Goal: Task Accomplishment & Management: Manage account settings

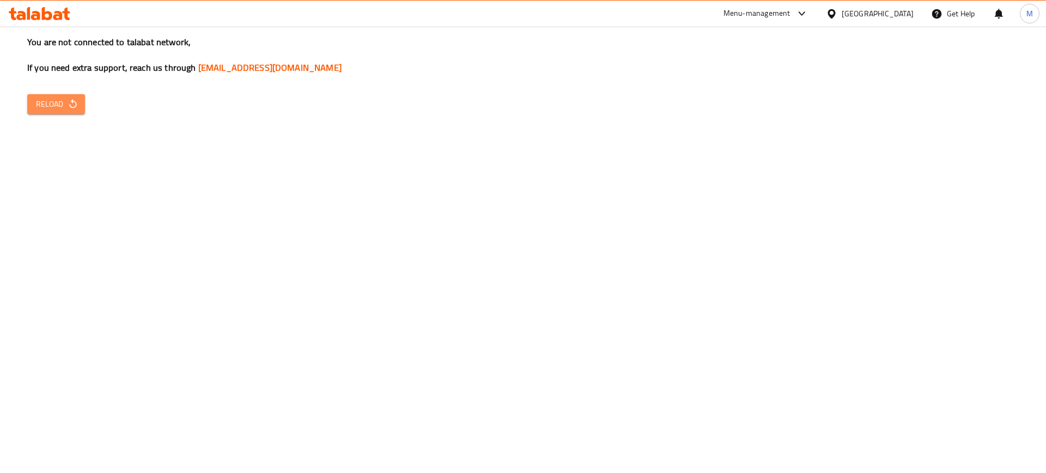
click at [66, 102] on span "Reload" at bounding box center [56, 104] width 40 height 14
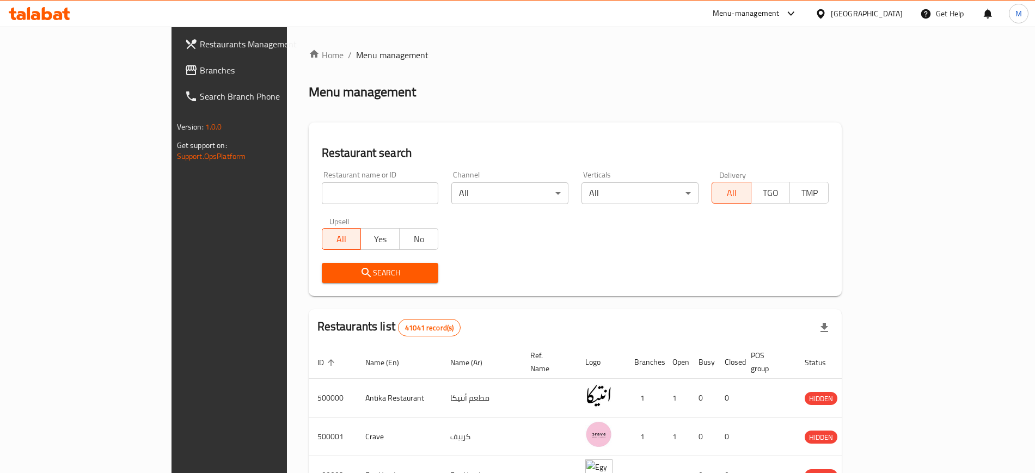
click at [894, 13] on div "[GEOGRAPHIC_DATA]" at bounding box center [867, 14] width 72 height 12
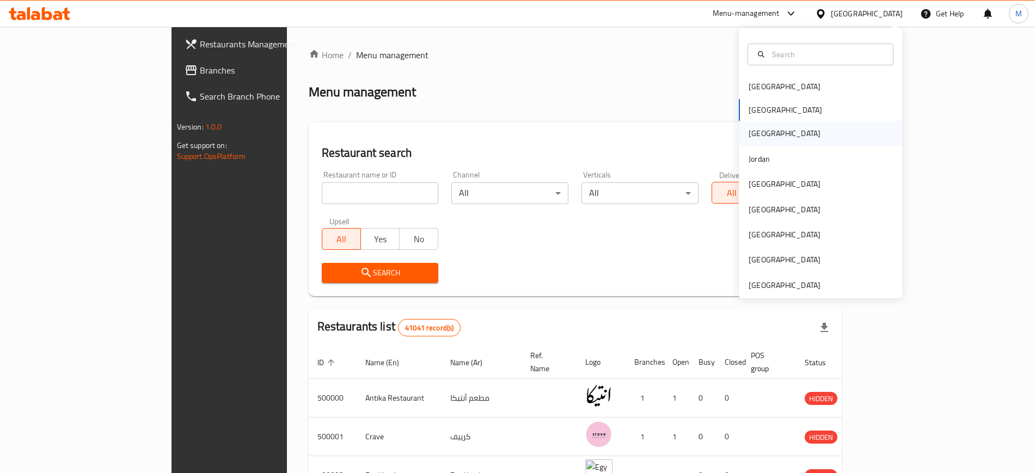
click at [772, 131] on div "Iraq" at bounding box center [820, 133] width 163 height 25
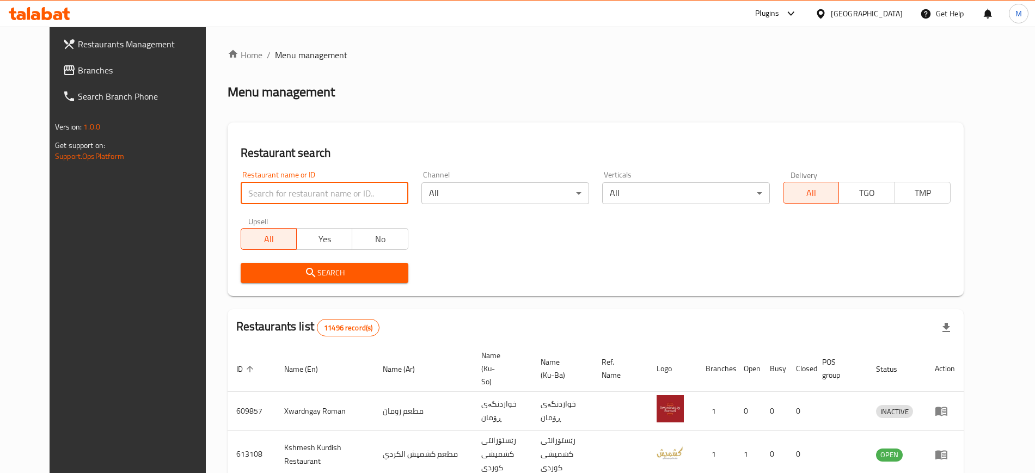
click at [266, 196] on input "search" at bounding box center [325, 193] width 168 height 22
paste input "703802"
type input "703802"
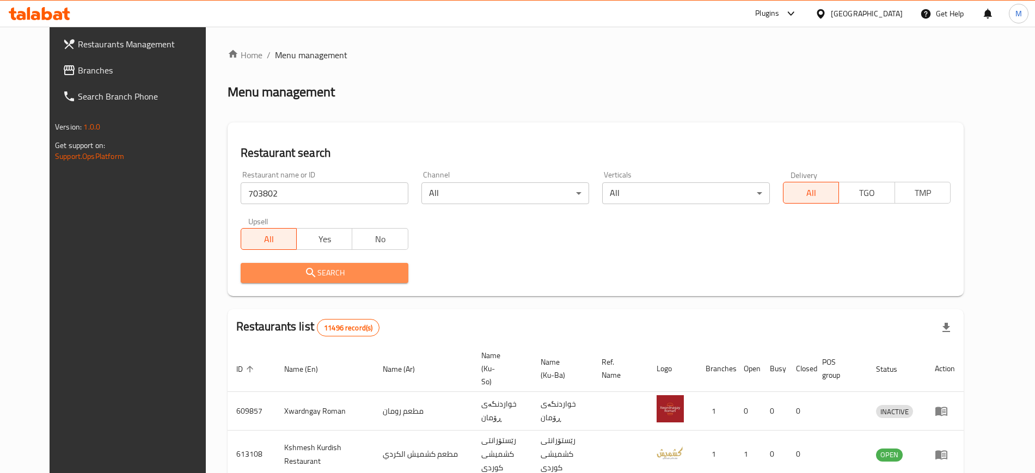
click at [307, 267] on span "Search" at bounding box center [324, 273] width 150 height 14
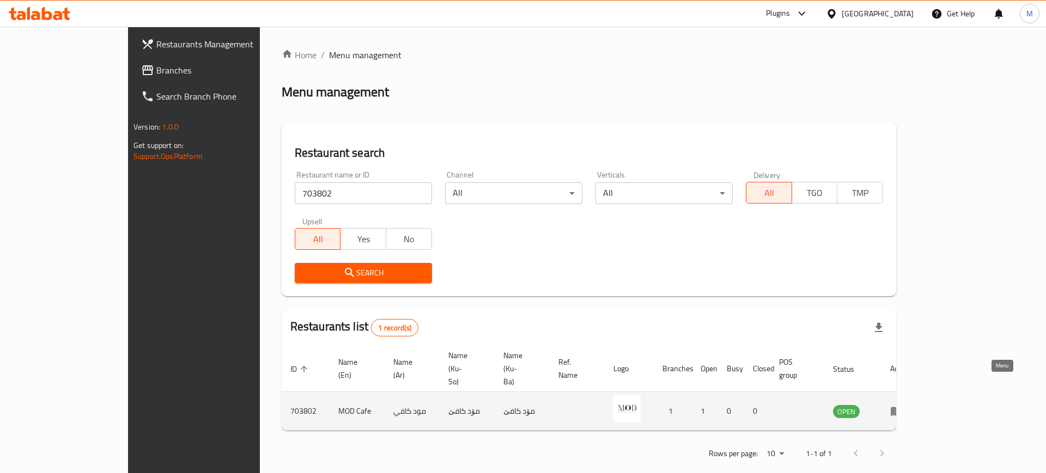
click at [903, 407] on icon "enhanced table" at bounding box center [897, 411] width 12 height 9
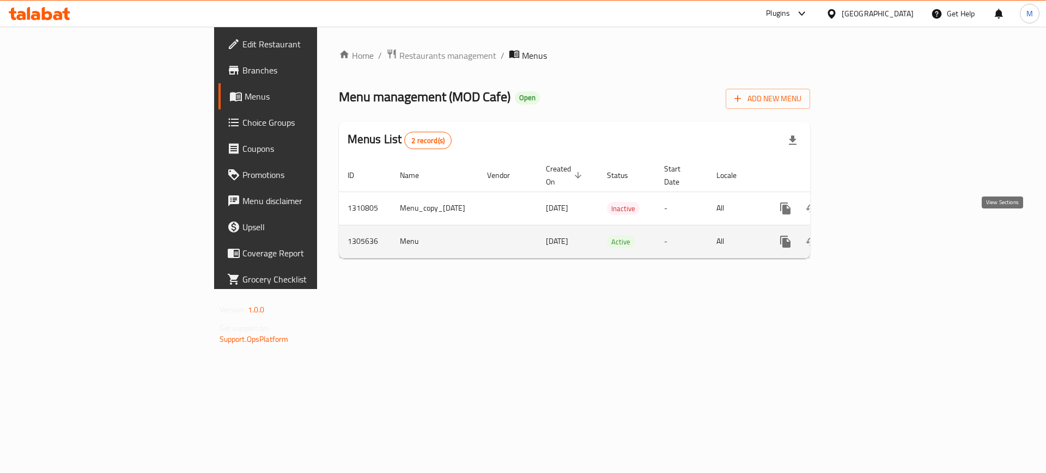
click at [870, 235] on icon "enhanced table" at bounding box center [863, 241] width 13 height 13
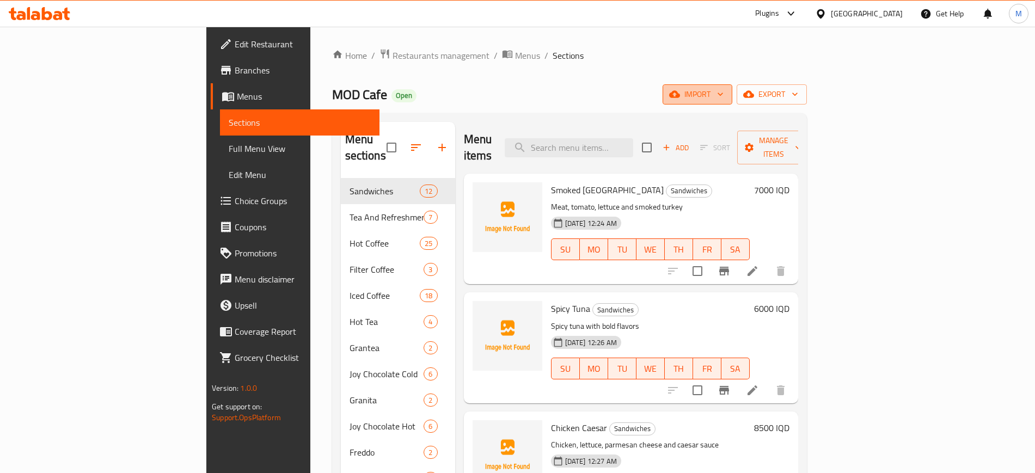
click at [680, 94] on icon "button" at bounding box center [674, 94] width 11 height 7
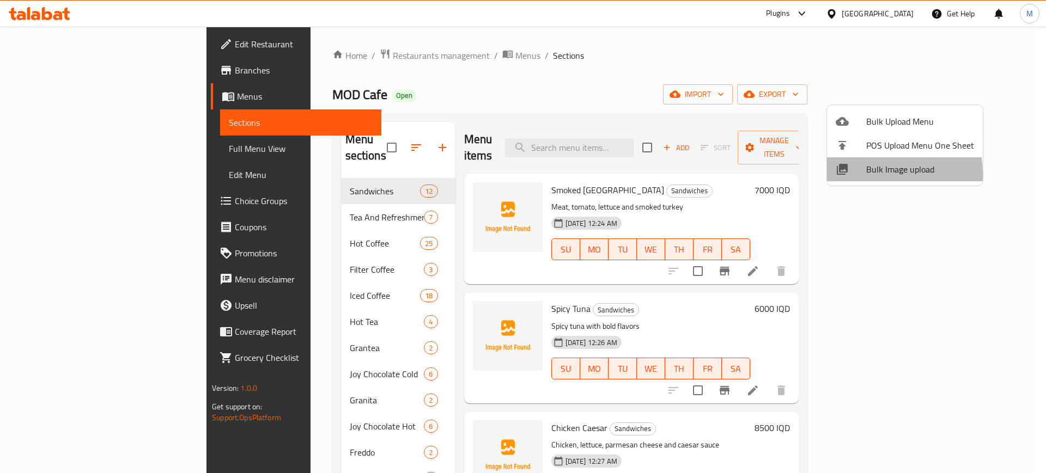
click at [863, 174] on div at bounding box center [851, 169] width 31 height 13
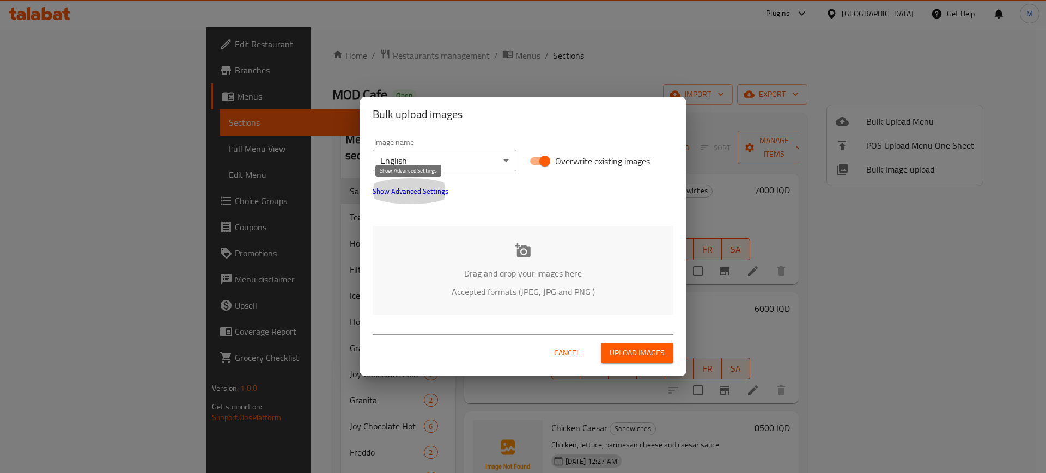
click at [395, 190] on span "Show Advanced Settings" at bounding box center [411, 191] width 76 height 13
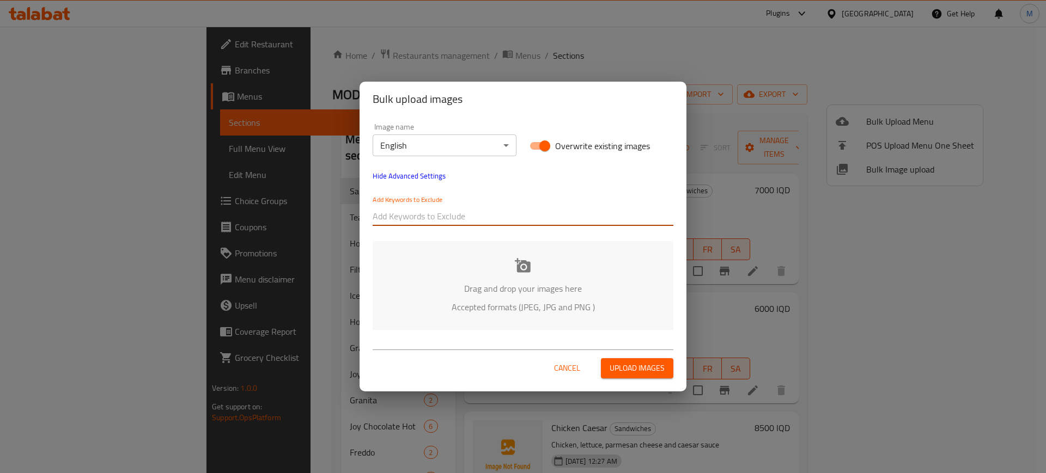
click at [405, 210] on input "text" at bounding box center [523, 216] width 301 height 17
paste input "00IQD"
type input "00IQD"
click at [449, 281] on div "Drag and drop your images here Accepted formats (JPEG, JPG and PNG )" at bounding box center [523, 285] width 301 height 89
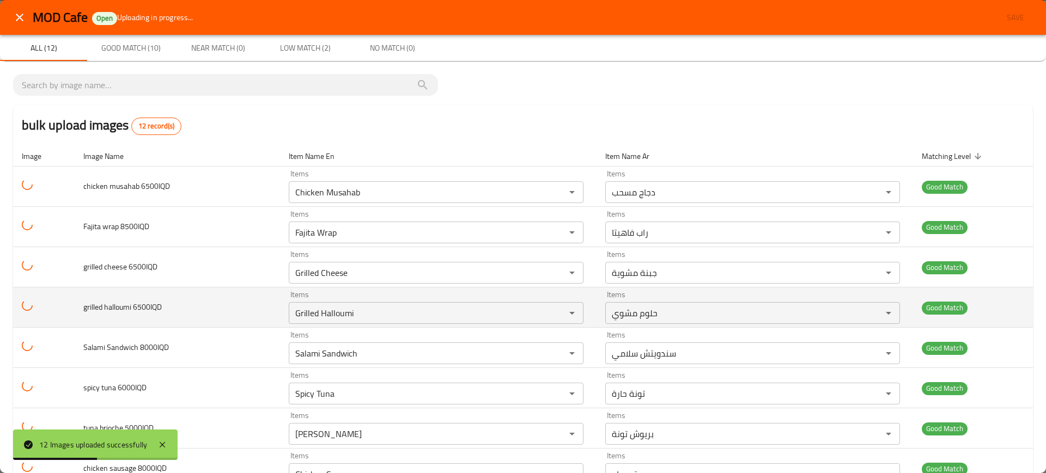
scroll to position [199, 0]
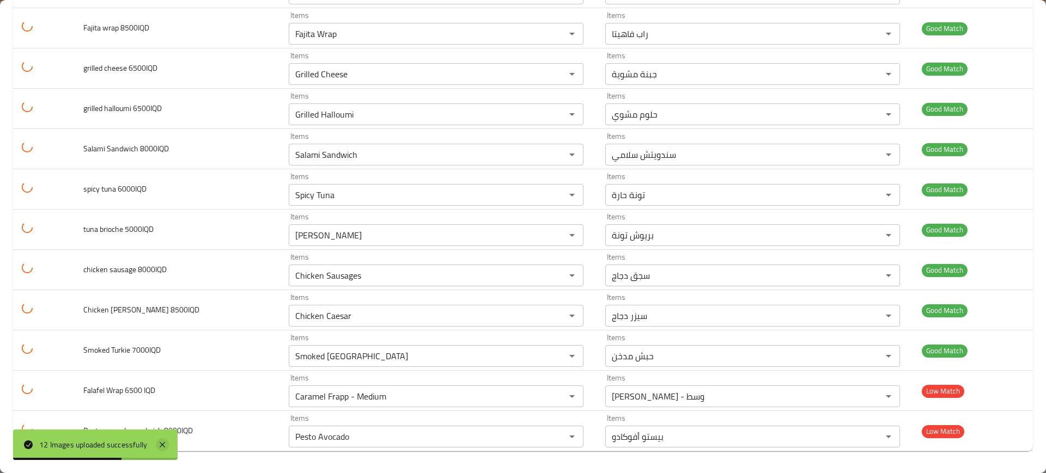
click at [164, 448] on icon at bounding box center [162, 444] width 13 height 13
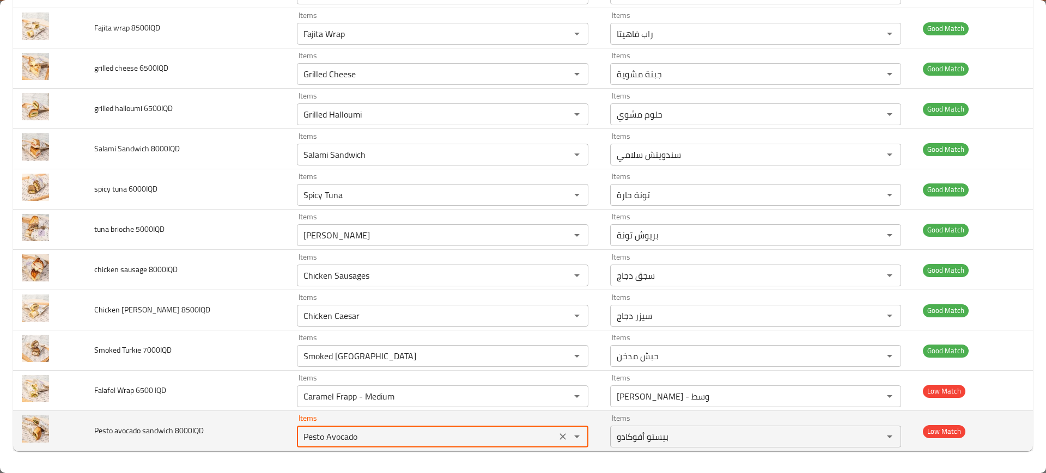
click at [365, 437] on 8000IQD "Pesto Avocado" at bounding box center [426, 436] width 252 height 15
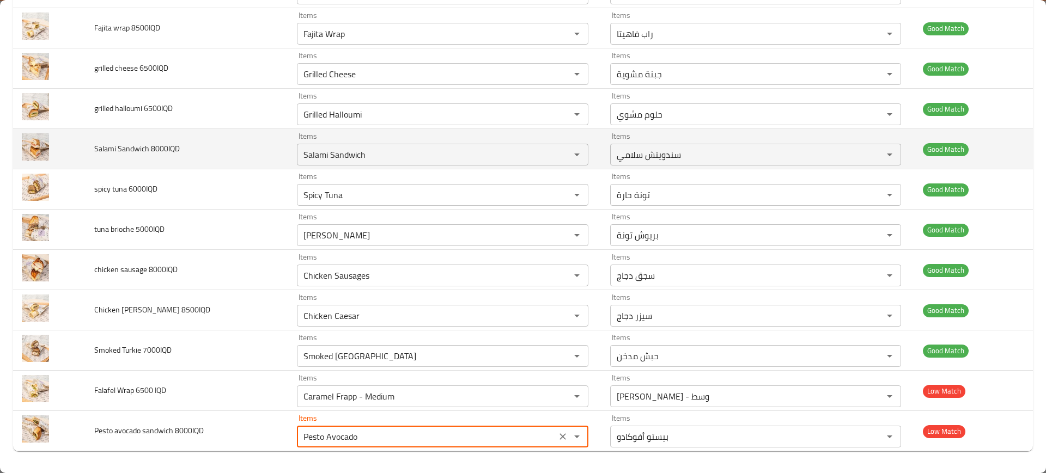
scroll to position [0, 0]
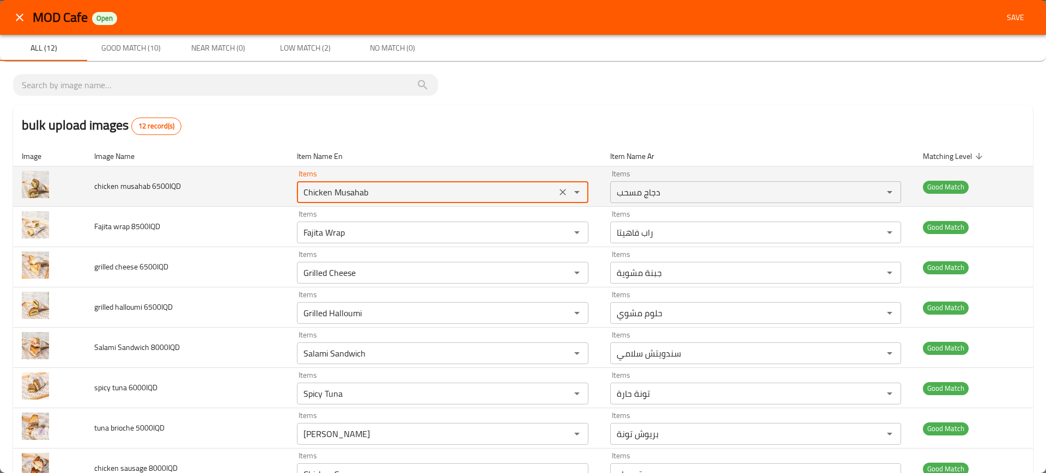
click at [377, 188] on 6500IQD "Chicken Musahab" at bounding box center [426, 192] width 252 height 15
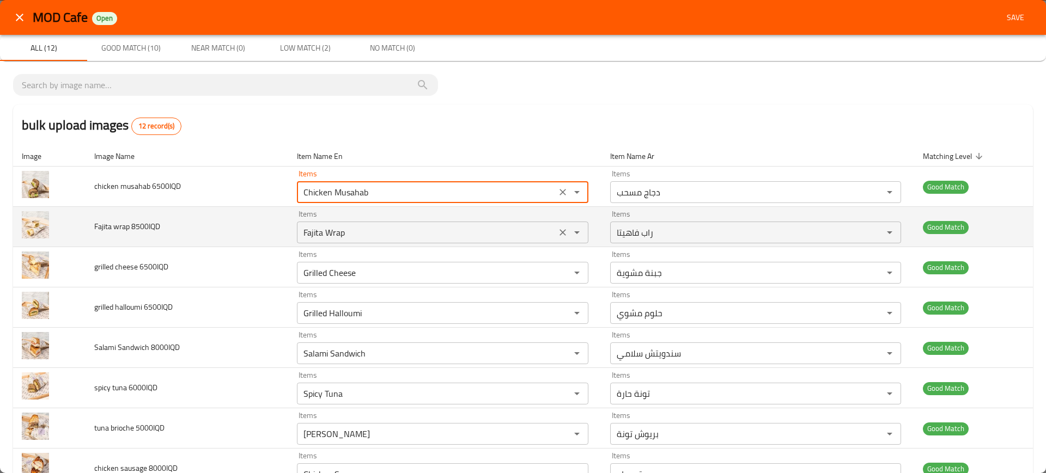
click at [321, 229] on 8500IQD "Fajita Wrap" at bounding box center [426, 232] width 252 height 15
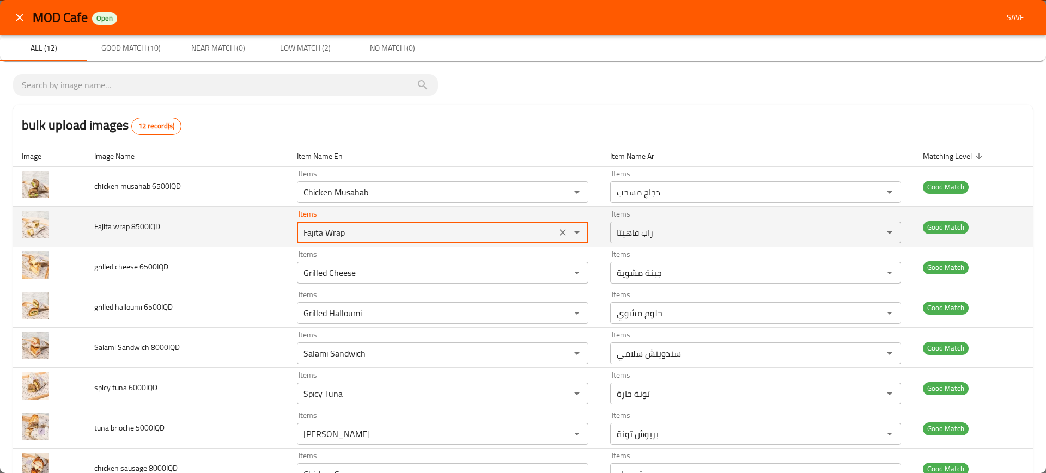
click at [321, 229] on 8500IQD "Fajita Wrap" at bounding box center [426, 232] width 252 height 15
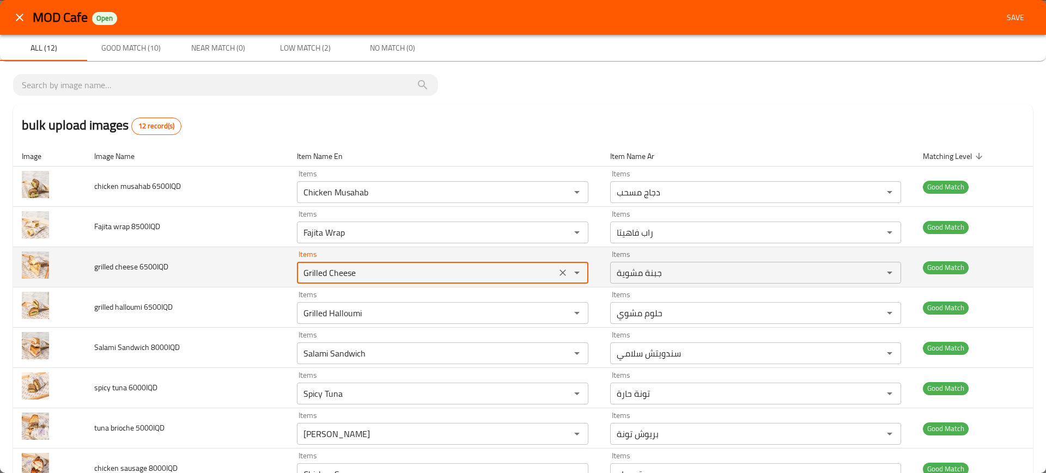
click at [342, 278] on 6500IQD "Grilled Cheese" at bounding box center [426, 272] width 252 height 15
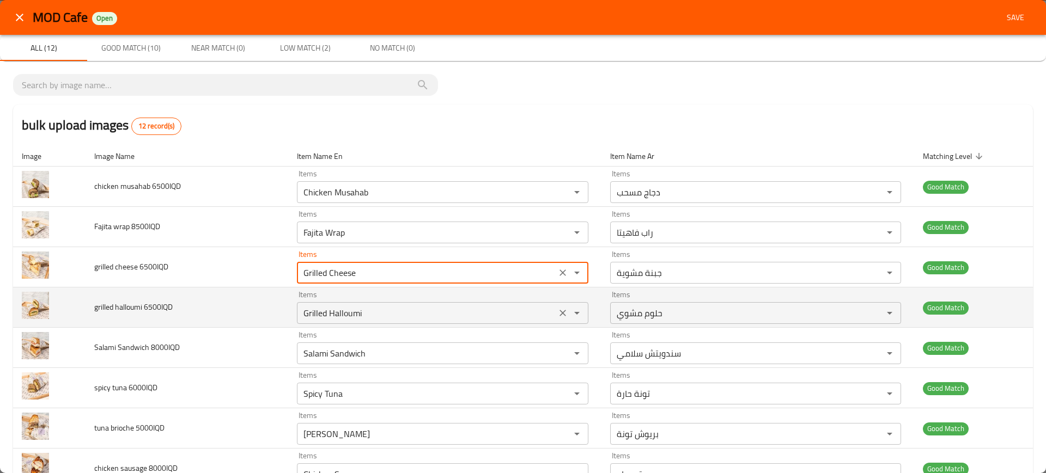
click at [349, 314] on 6500IQD "Grilled Halloumi" at bounding box center [426, 313] width 252 height 15
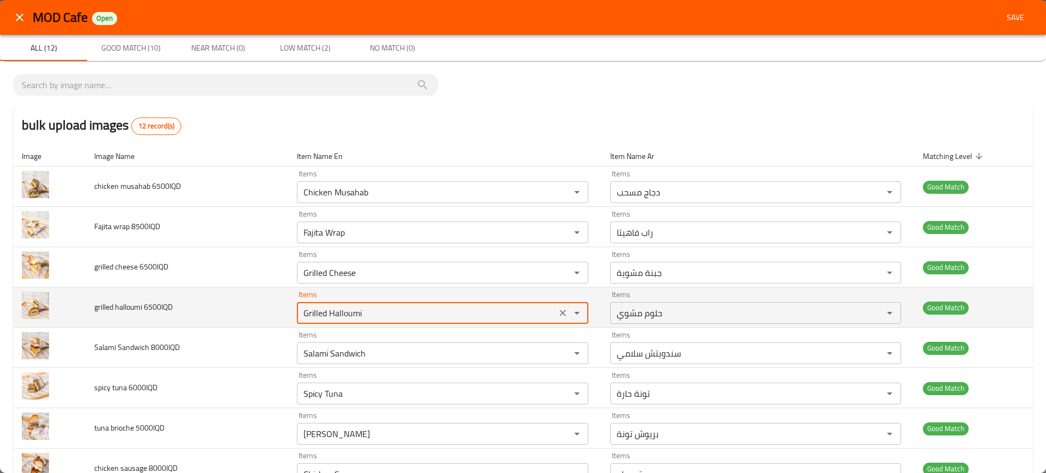
click at [349, 314] on 6500IQD "Grilled Halloumi" at bounding box center [426, 313] width 252 height 15
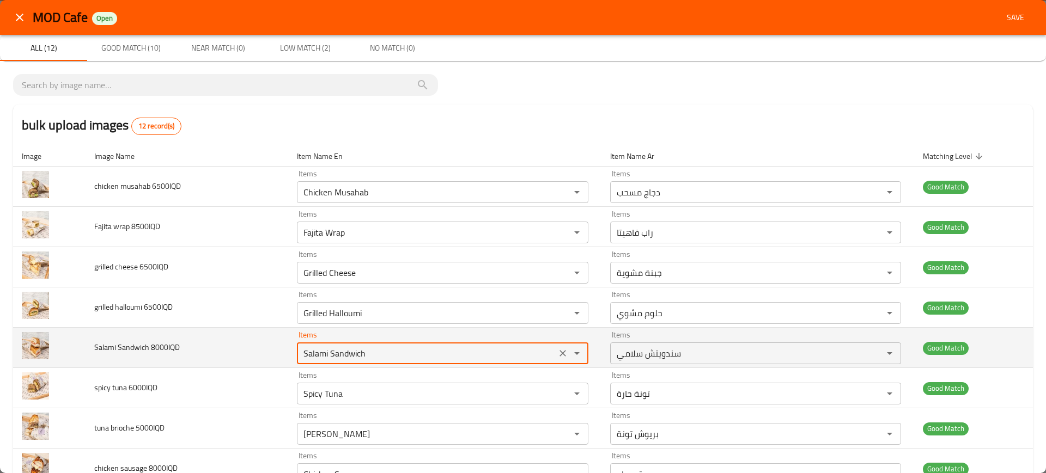
click at [357, 346] on 8000IQD "Salami Sandwich" at bounding box center [426, 353] width 252 height 15
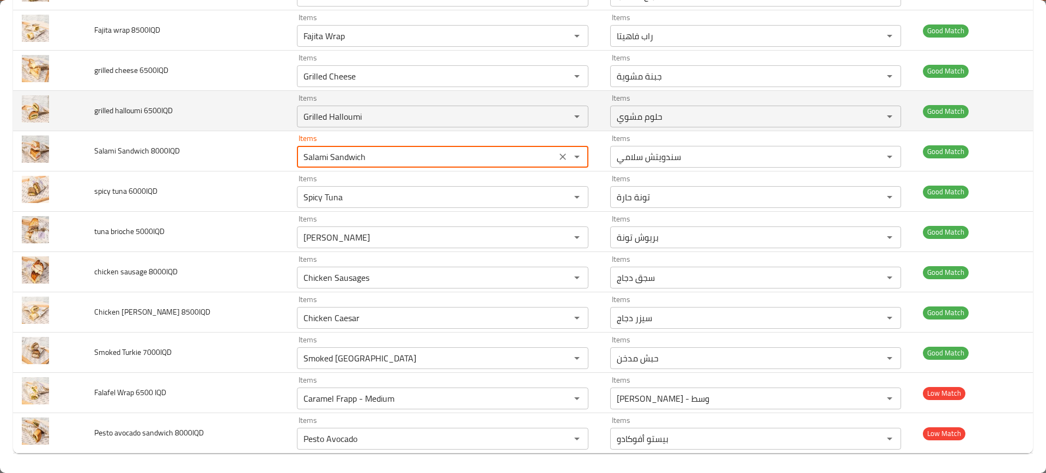
scroll to position [199, 0]
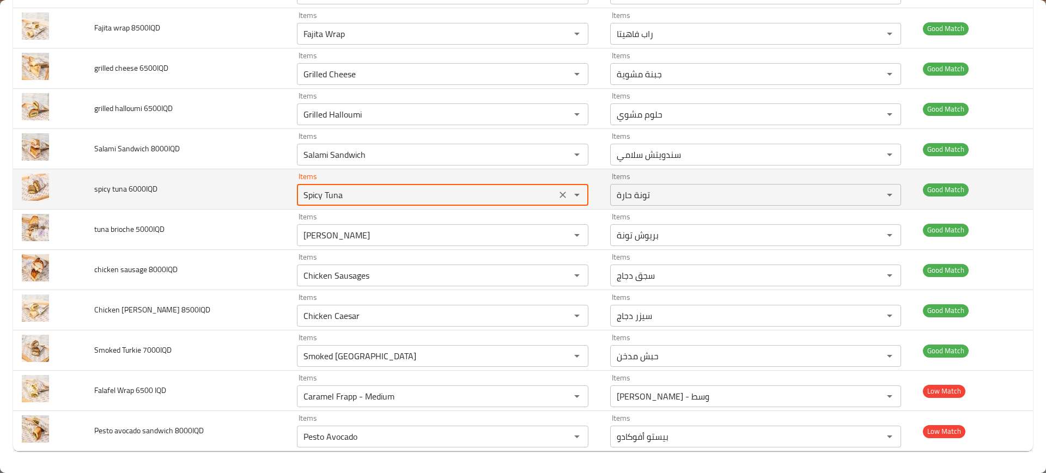
click at [345, 188] on 6000IQD "Spicy Tuna" at bounding box center [426, 194] width 252 height 15
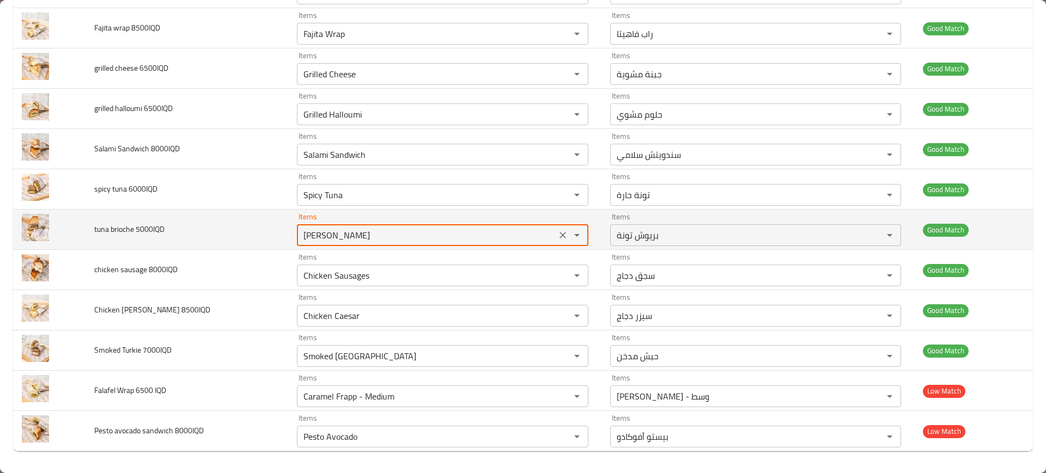
click at [374, 240] on 5000IQD "Tuna Brioche" at bounding box center [426, 235] width 252 height 15
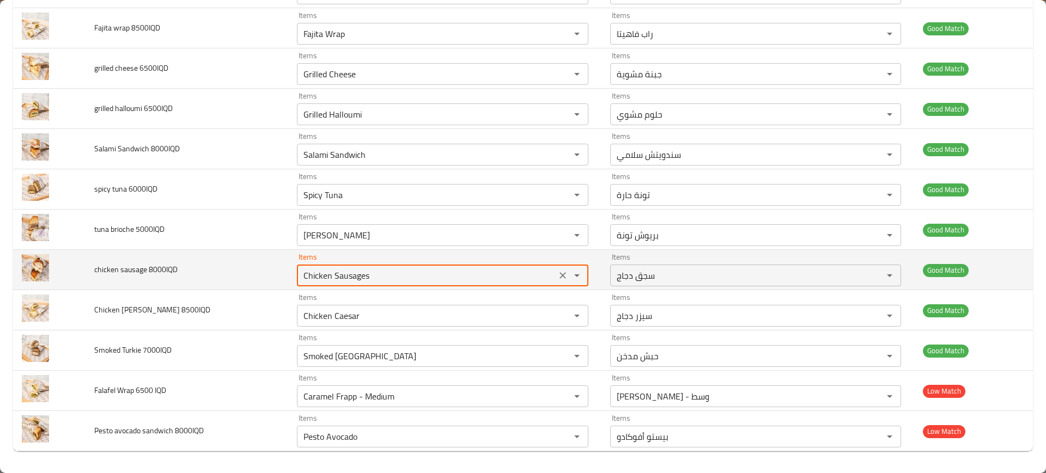
click at [345, 275] on 8000IQD "Chicken Sausages" at bounding box center [426, 275] width 252 height 15
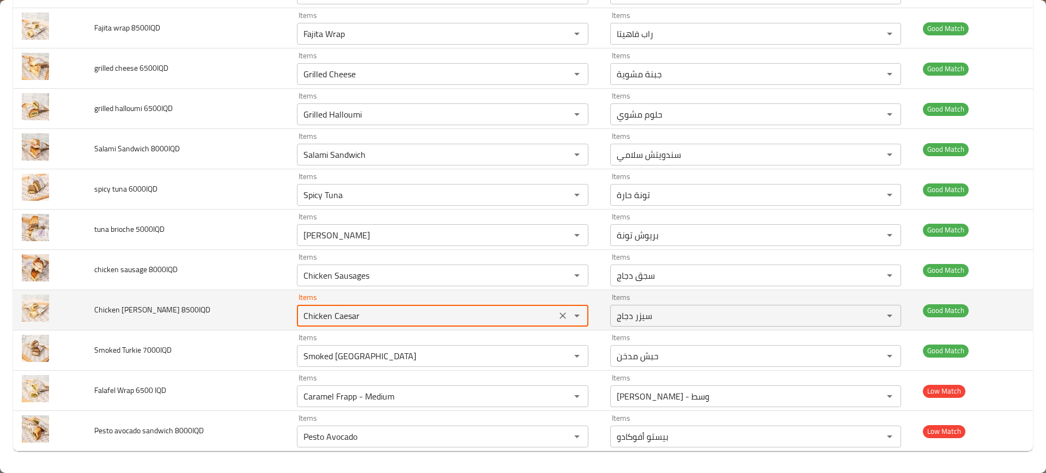
click at [360, 319] on 8500IQD "Chicken Caesar" at bounding box center [426, 315] width 252 height 15
click at [349, 325] on div "Chicken Caesar Items" at bounding box center [442, 316] width 291 height 22
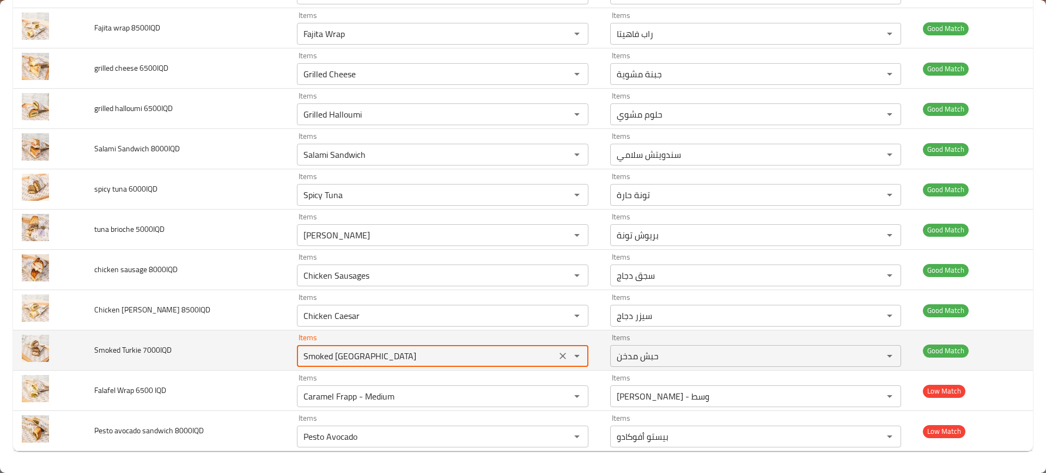
click at [346, 357] on 7000IQD "Smoked Turkey" at bounding box center [426, 356] width 252 height 15
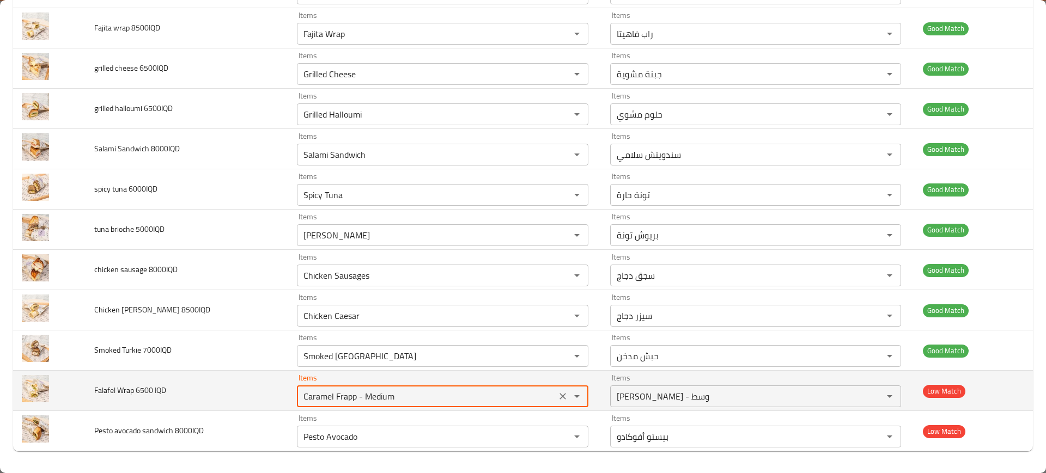
click at [375, 394] on IQD "Caramel Frapp - Medium" at bounding box center [426, 396] width 252 height 15
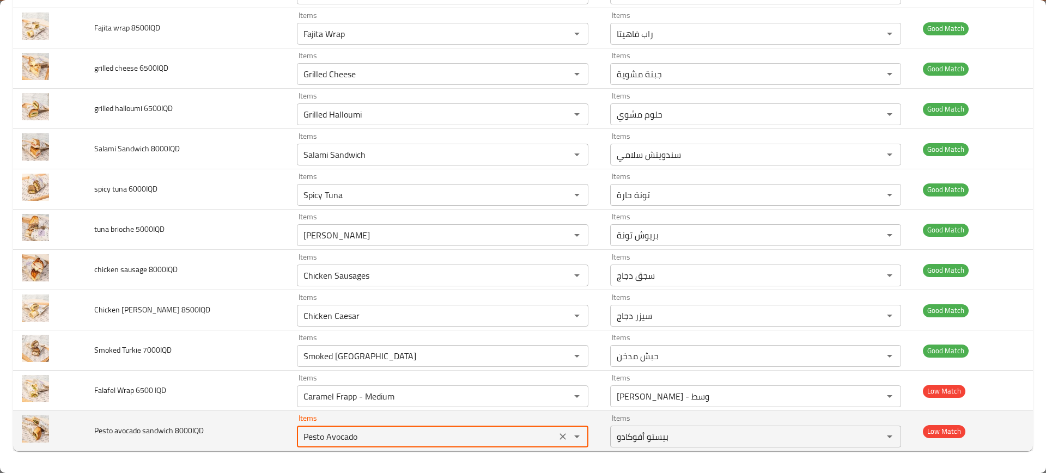
click at [329, 436] on 8000IQD "Pesto Avocado" at bounding box center [426, 436] width 252 height 15
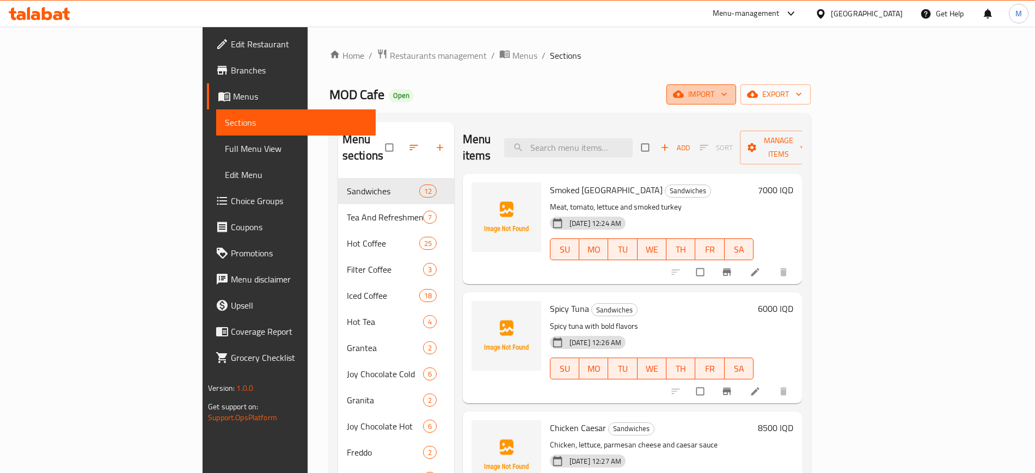
click at [736, 101] on button "import" at bounding box center [702, 94] width 70 height 20
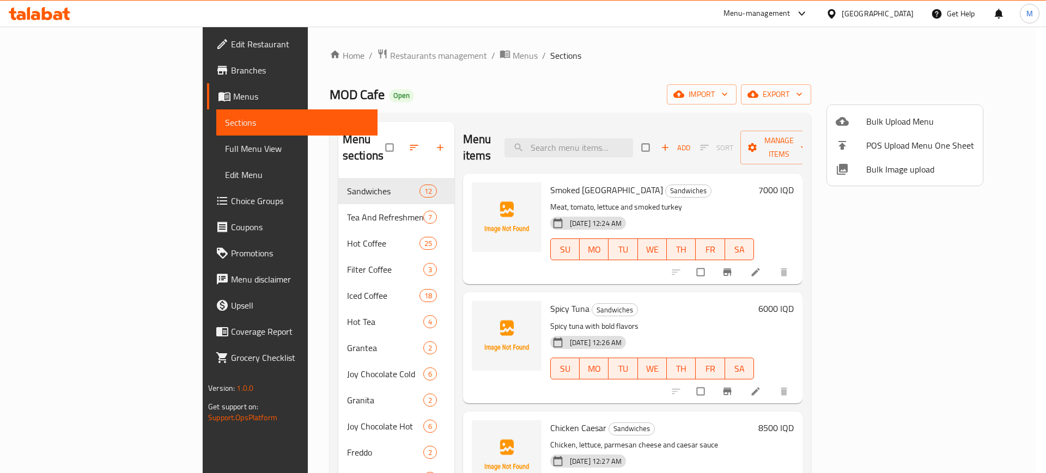
click at [637, 105] on div at bounding box center [523, 236] width 1046 height 473
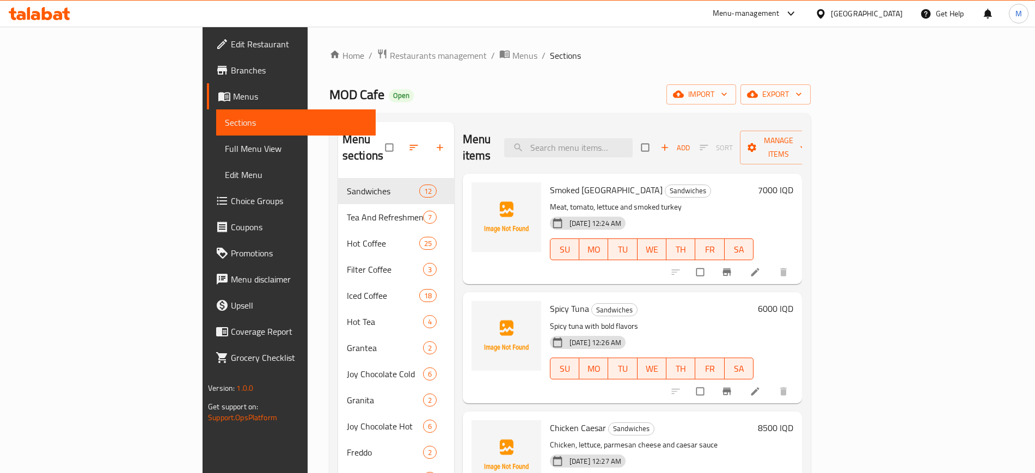
click at [658, 151] on div "Menu items Add Sort Manage items" at bounding box center [632, 148] width 339 height 52
click at [633, 141] on input "search" at bounding box center [568, 147] width 129 height 19
paste input "Pesto Avocado"
type input "Pesto Avocado"
click at [633, 138] on input "search" at bounding box center [568, 147] width 129 height 19
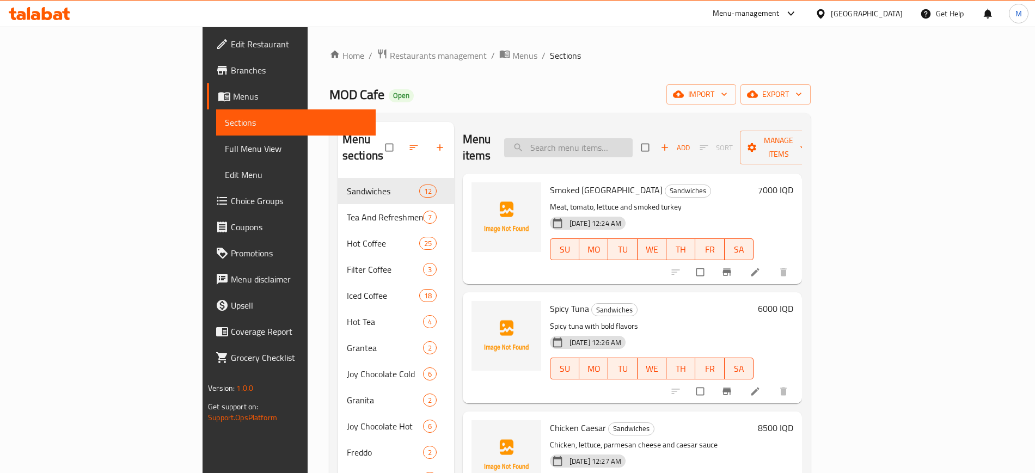
paste input "Chicken Musahab"
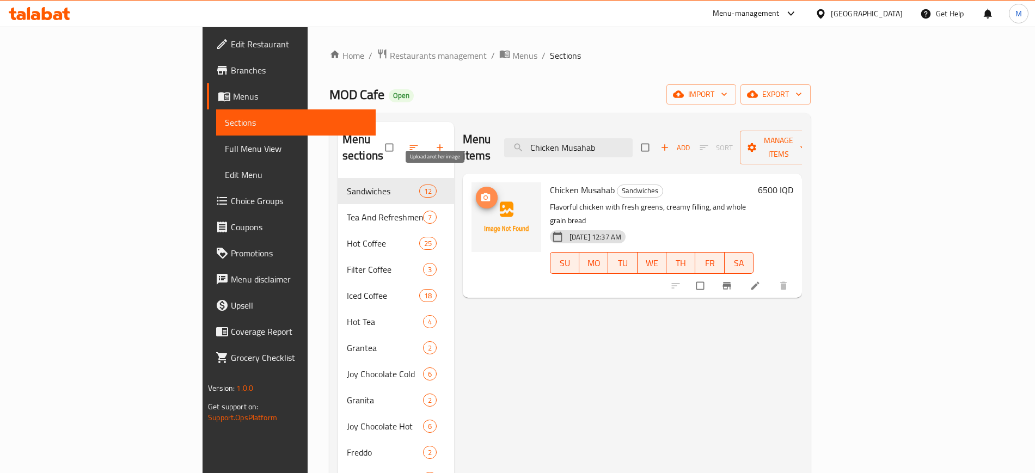
click at [476, 192] on span "upload picture" at bounding box center [487, 197] width 22 height 11
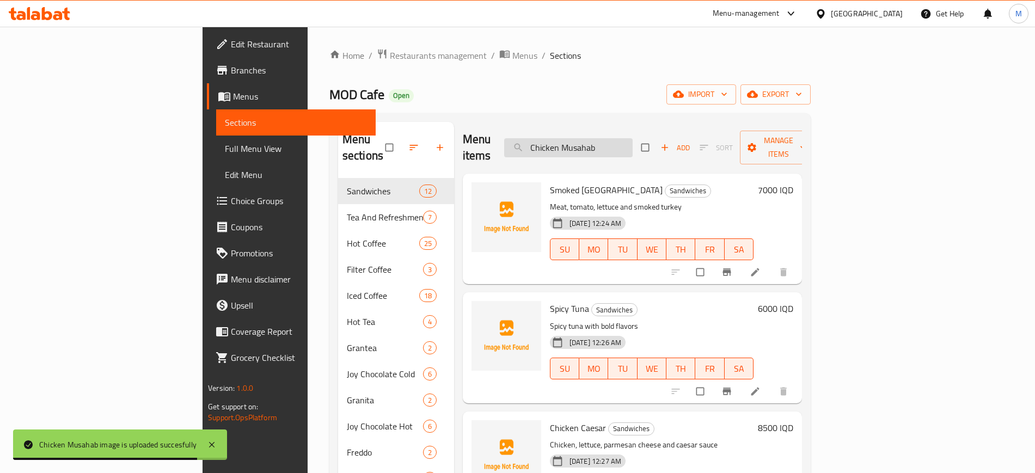
click at [629, 139] on input "Chicken Musahab" at bounding box center [568, 147] width 129 height 19
paste input "Fajita Wrap"
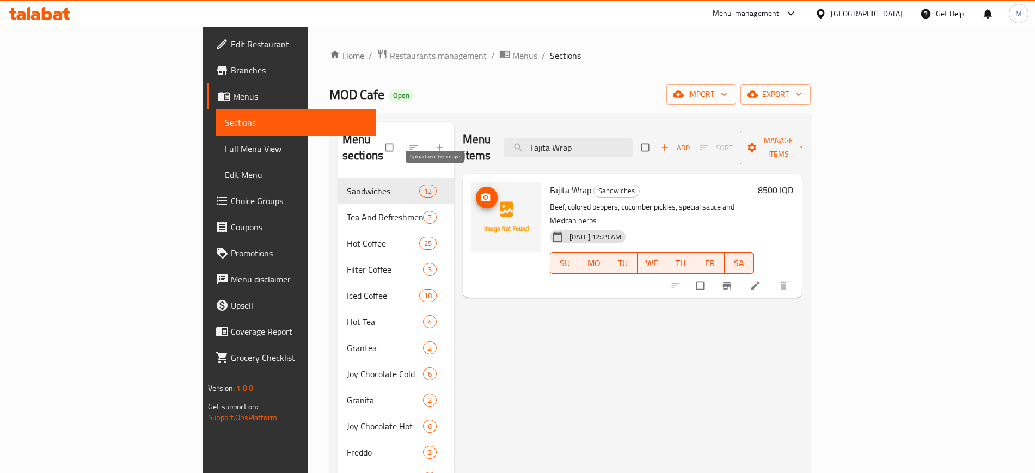
click at [484, 196] on circle "upload picture" at bounding box center [485, 197] width 3 height 3
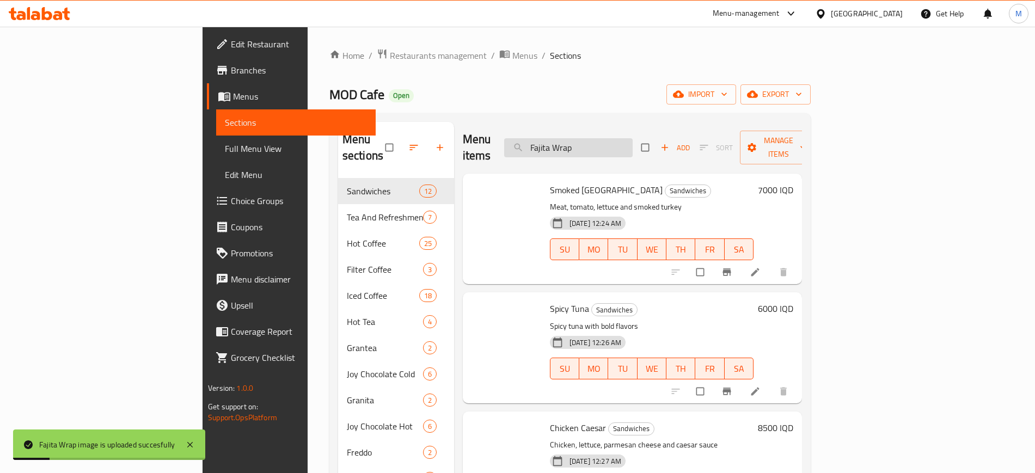
click at [627, 138] on input "Fajita Wrap" at bounding box center [568, 147] width 129 height 19
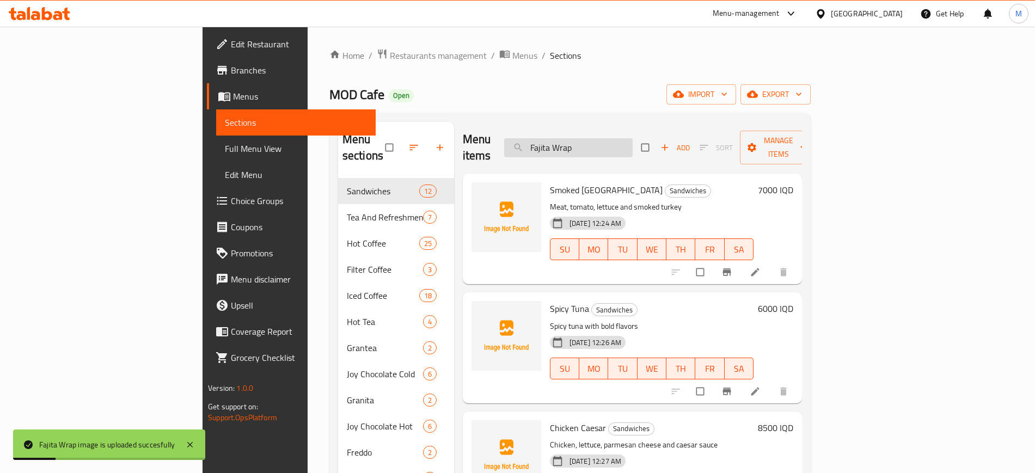
paste input "Grilled Cheese"
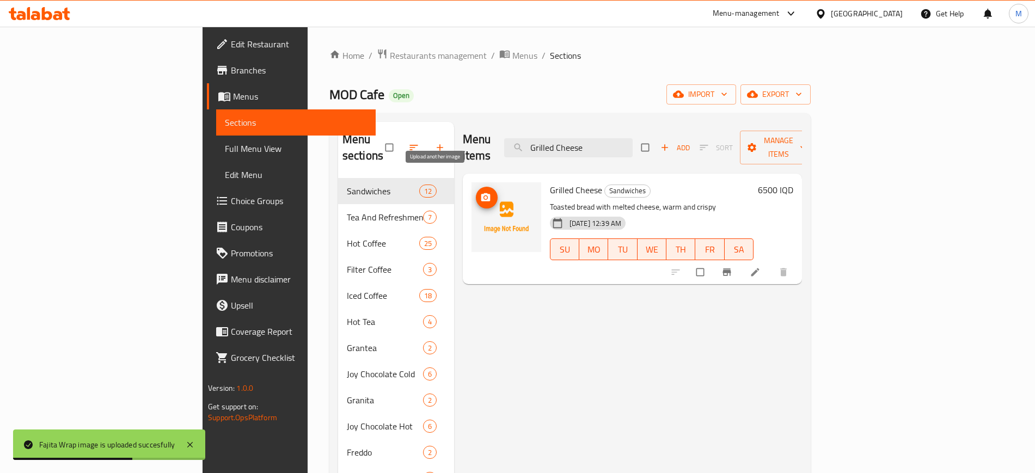
type input "Grilled Cheese"
click at [476, 192] on span "upload picture" at bounding box center [487, 197] width 22 height 11
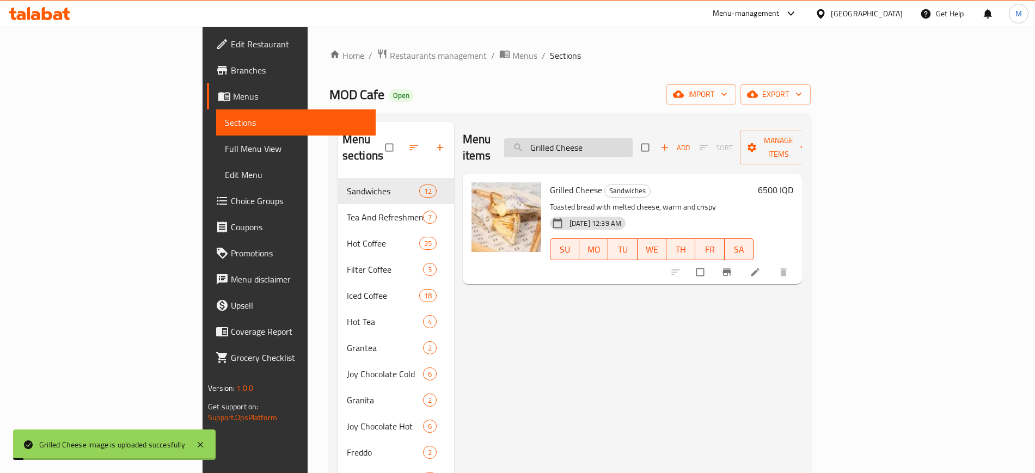
click at [621, 138] on input "Grilled Cheese" at bounding box center [568, 147] width 129 height 19
paste input "Halloumi"
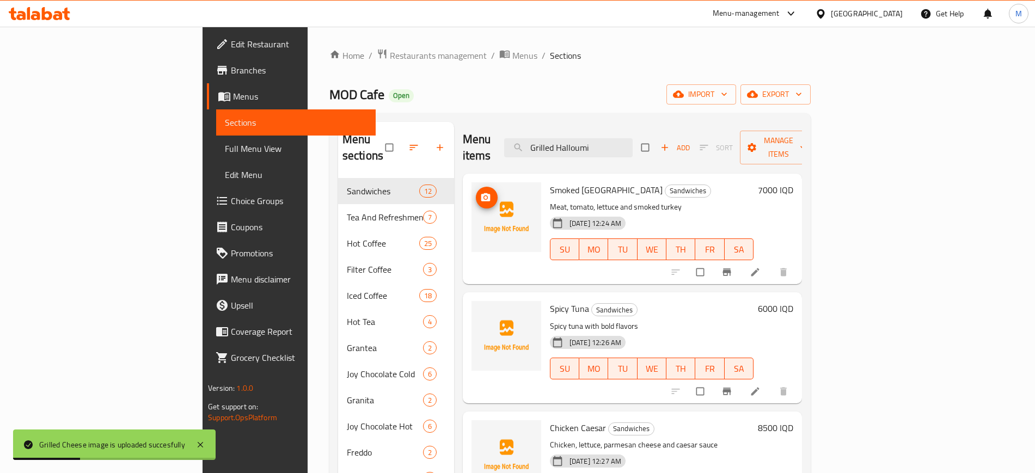
type input "Grilled Halloumi"
click at [476, 192] on span "upload picture" at bounding box center [487, 197] width 22 height 11
click at [633, 138] on input "Grilled Halloumi" at bounding box center [568, 147] width 129 height 19
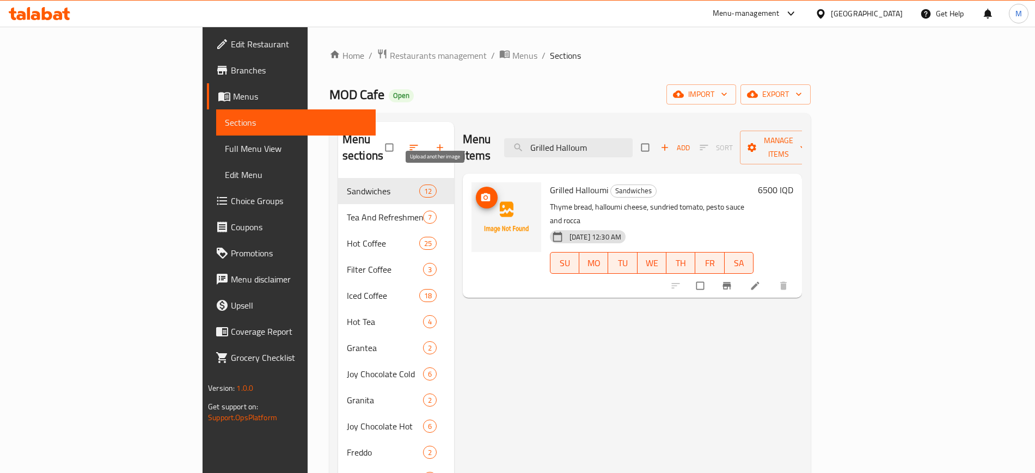
type input "Grilled Halloum"
click at [481, 193] on icon "upload picture" at bounding box center [485, 197] width 9 height 8
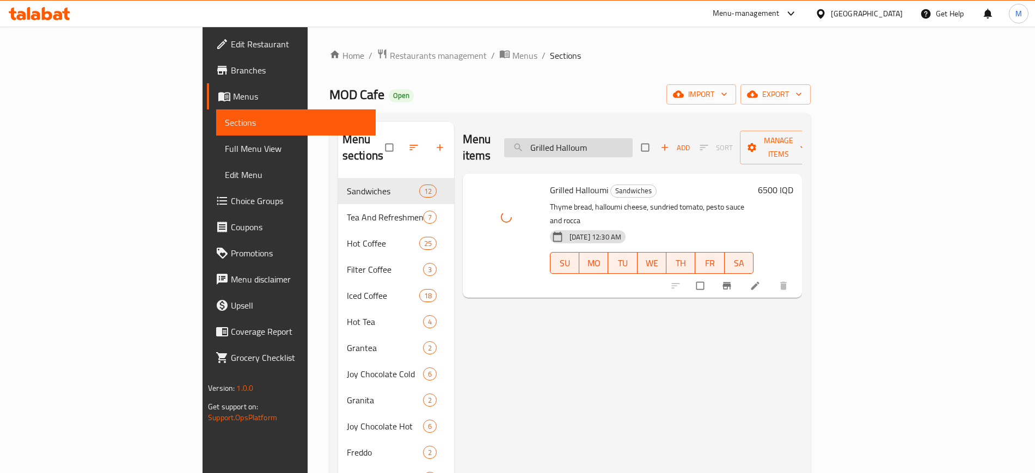
click at [633, 138] on input "Grilled Halloum" at bounding box center [568, 147] width 129 height 19
paste input "Salami Sandwich"
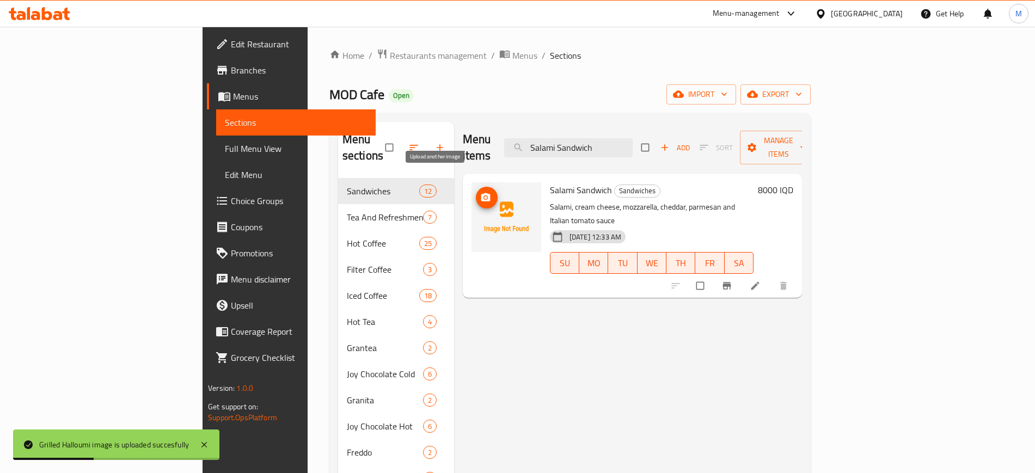
type input "Salami Sandwich"
click at [476, 192] on span "upload picture" at bounding box center [487, 197] width 22 height 11
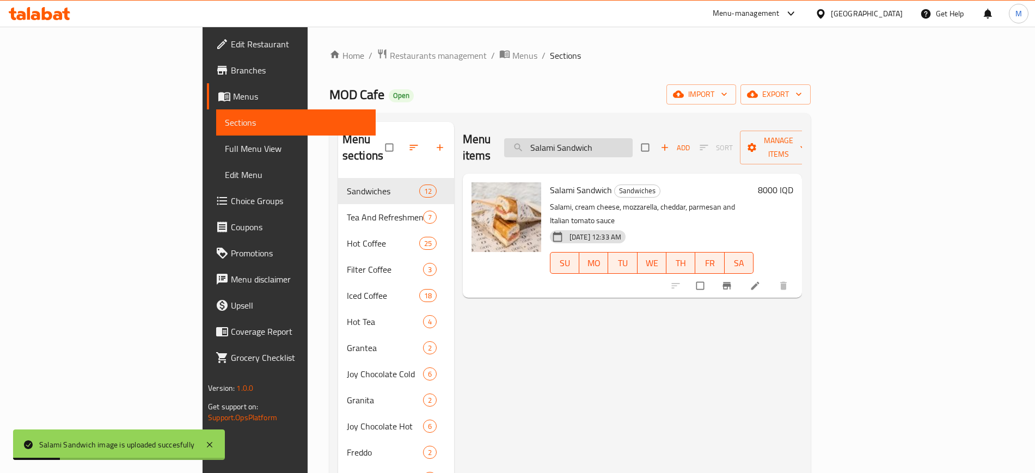
click at [633, 138] on input "Salami Sandwich" at bounding box center [568, 147] width 129 height 19
paste input "picy Tuna"
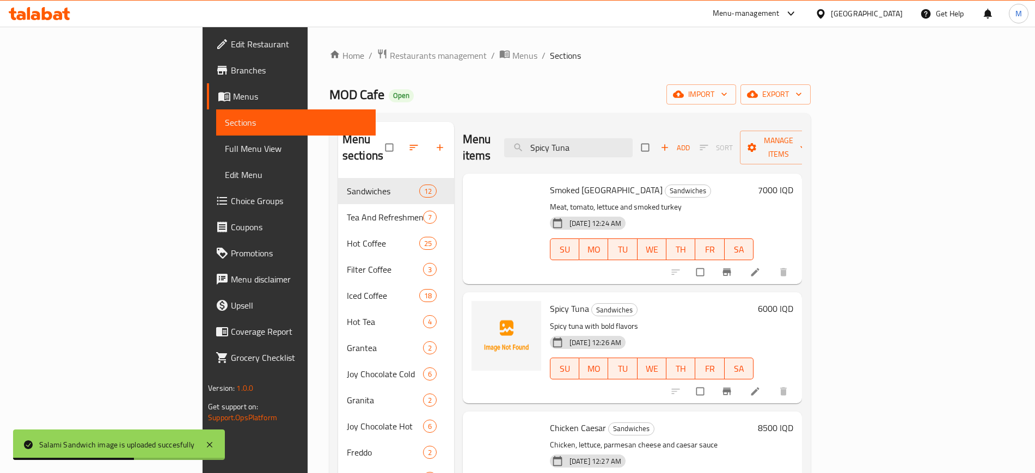
click at [463, 186] on div "Smoked Turkey Sandwiches Meat, tomato, lettuce and smoked turkey 10-09-2025 12:…" at bounding box center [632, 206] width 339 height 65
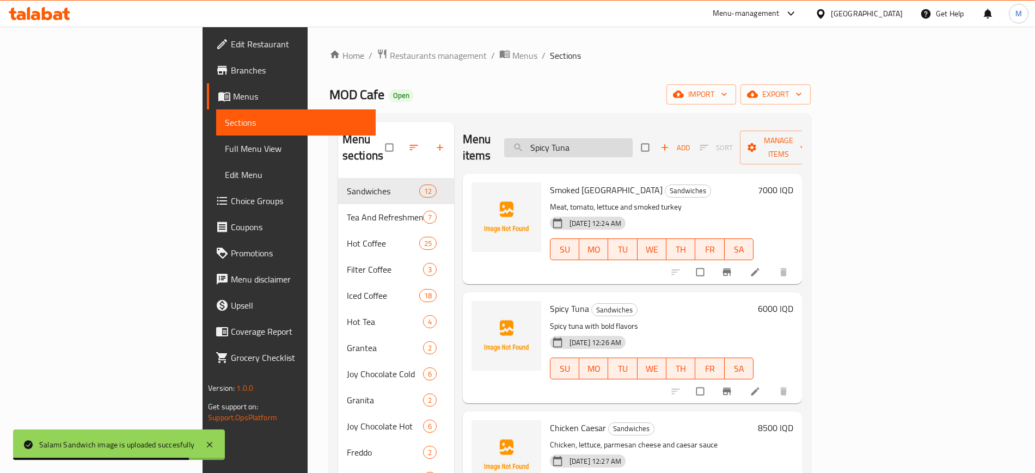
click at [633, 141] on input "Spicy Tuna" at bounding box center [568, 147] width 129 height 19
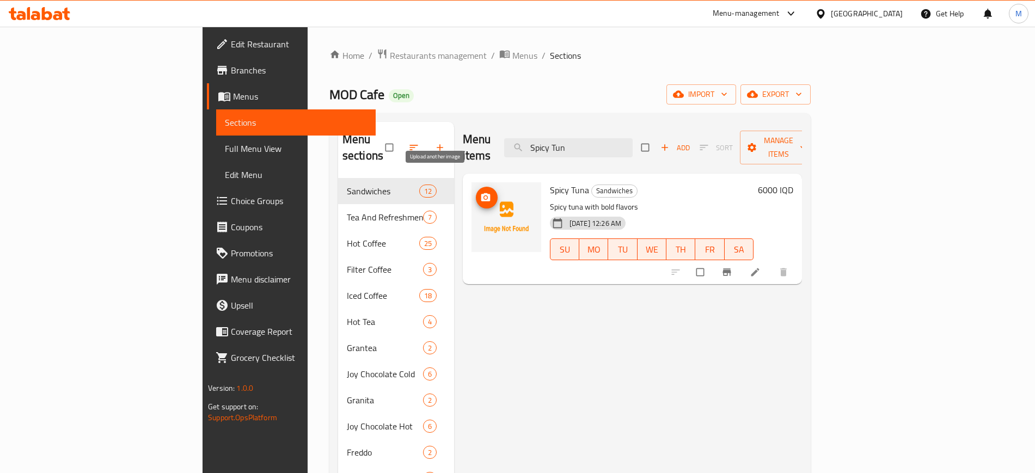
type input "Spicy Tun"
click at [476, 187] on button "upload picture" at bounding box center [487, 198] width 22 height 22
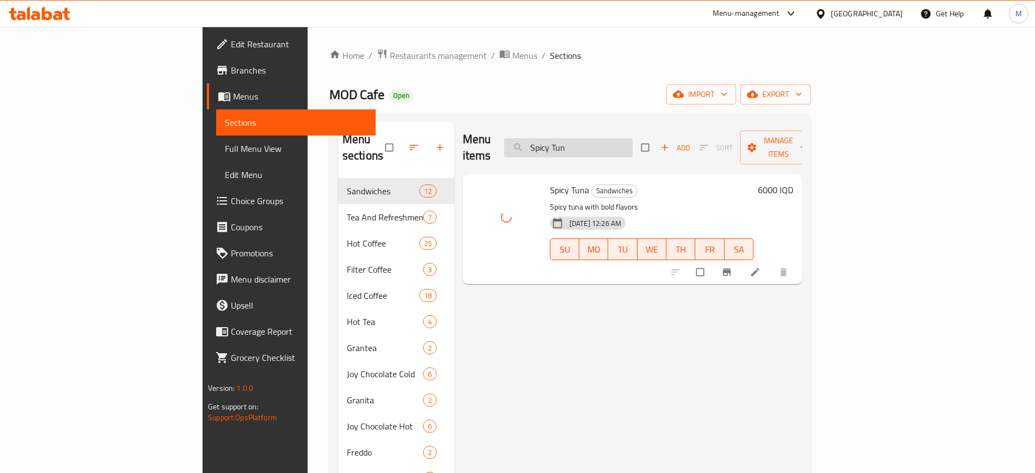
click at [633, 141] on input "Spicy Tun" at bounding box center [568, 147] width 129 height 19
paste input "Tuna Brioche"
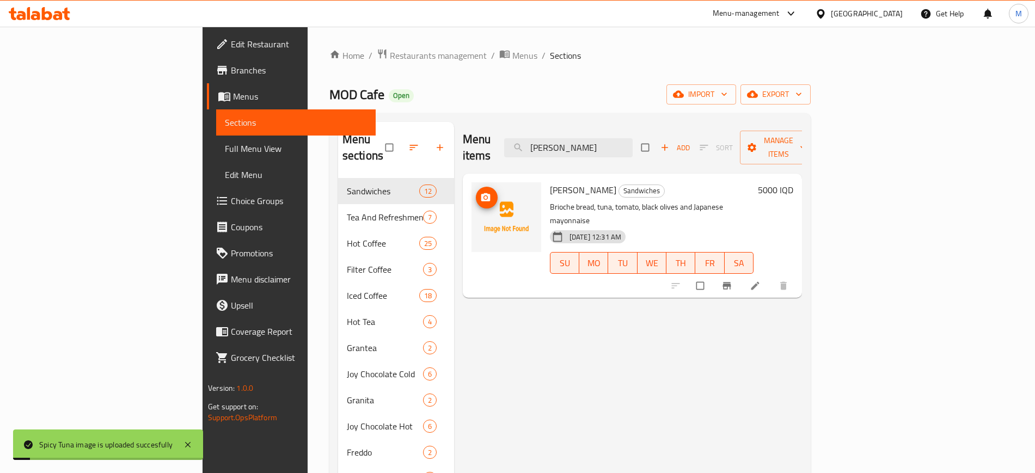
type input "Tuna Brioche"
click at [476, 192] on span "upload picture" at bounding box center [487, 197] width 22 height 11
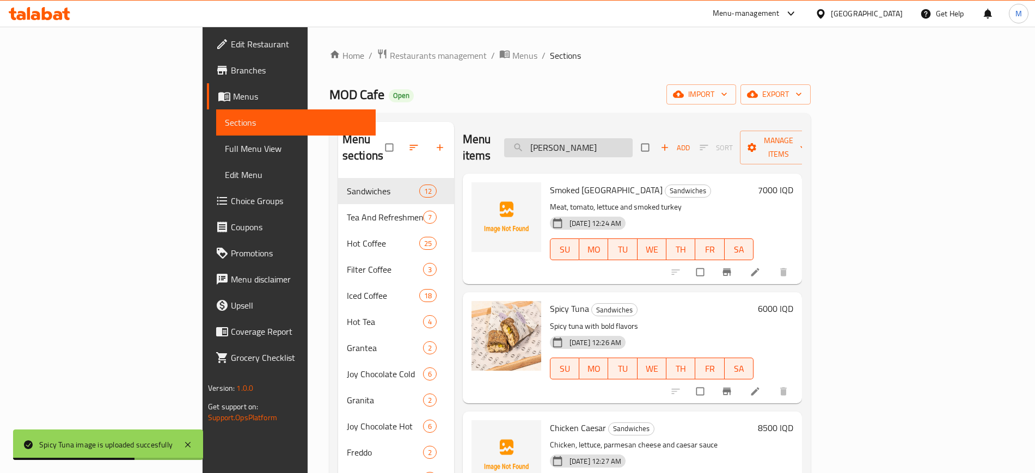
click at [633, 138] on input "Tuna Brioche" at bounding box center [568, 147] width 129 height 19
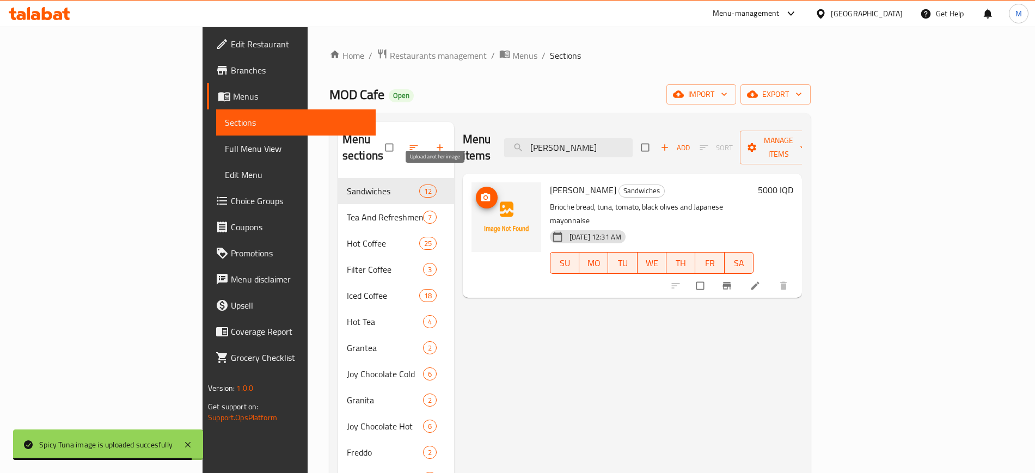
type input "Tuna Brioch"
click at [476, 192] on span "upload picture" at bounding box center [487, 197] width 22 height 11
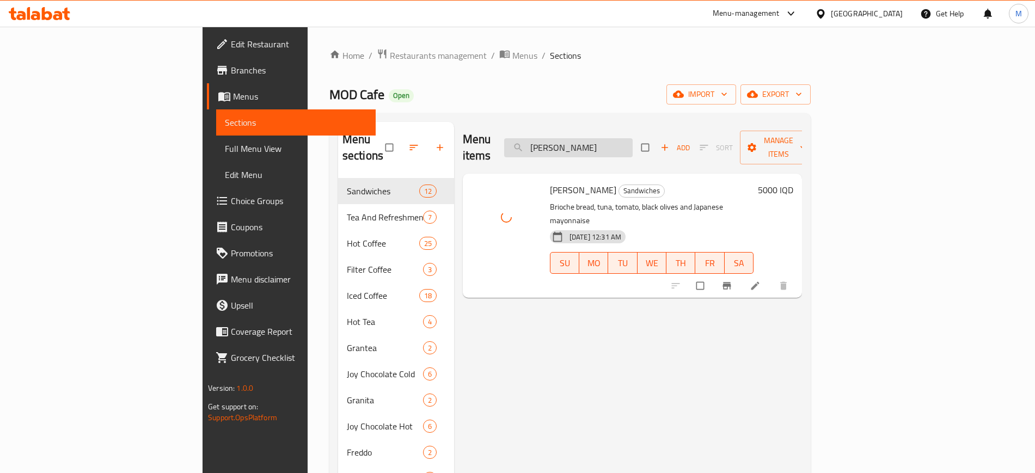
click at [633, 147] on input "Tuna Brioch" at bounding box center [568, 147] width 129 height 19
paste input "Chicken Sausages"
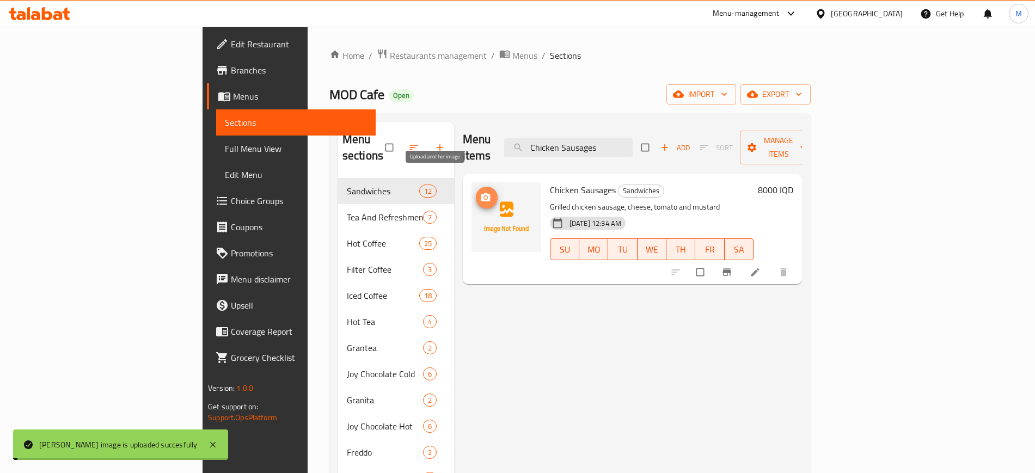
click at [476, 192] on span "upload picture" at bounding box center [487, 197] width 22 height 11
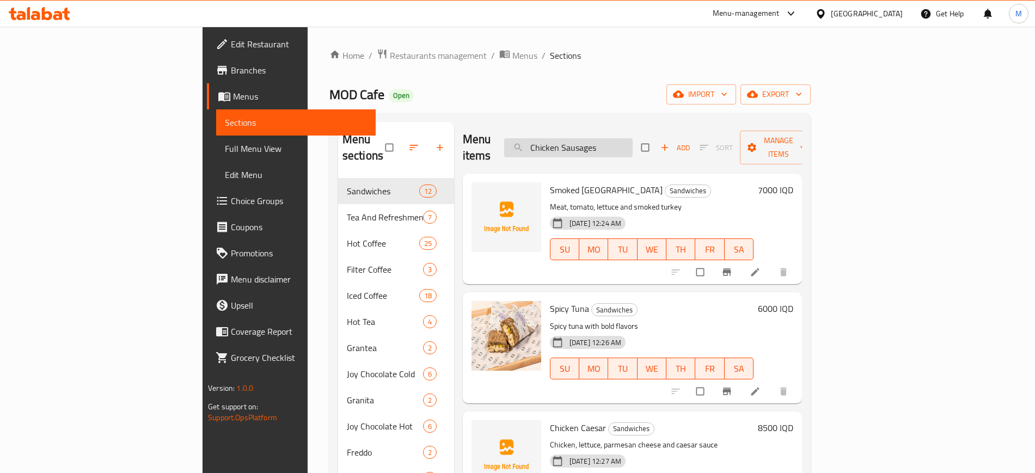
click at [633, 147] on input "Chicken Sausages" at bounding box center [568, 147] width 129 height 19
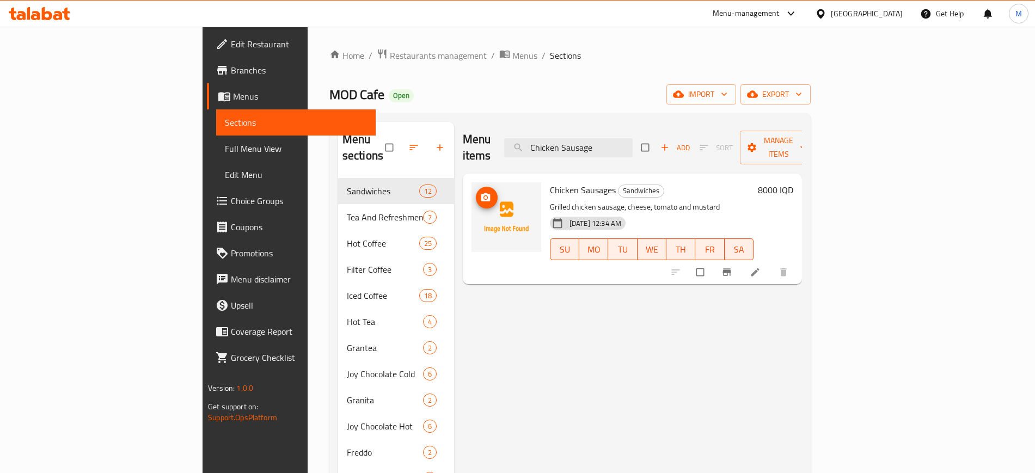
type input "Chicken Sausage"
click at [481, 193] on icon "upload picture" at bounding box center [485, 197] width 9 height 8
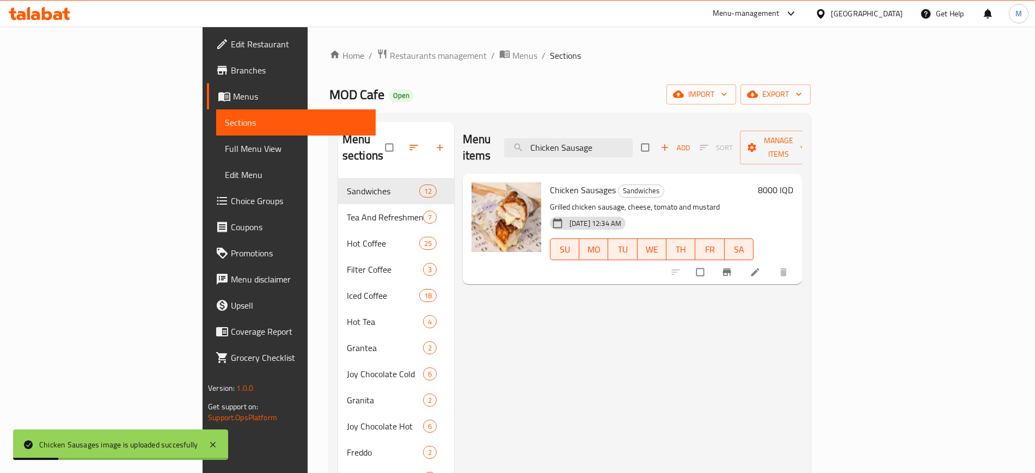
click at [655, 150] on div "Menu items Chicken Sausage Add Sort Manage items" at bounding box center [632, 148] width 339 height 52
click at [633, 144] on input "Chicken Sausage" at bounding box center [568, 147] width 129 height 19
paste input "Caesar"
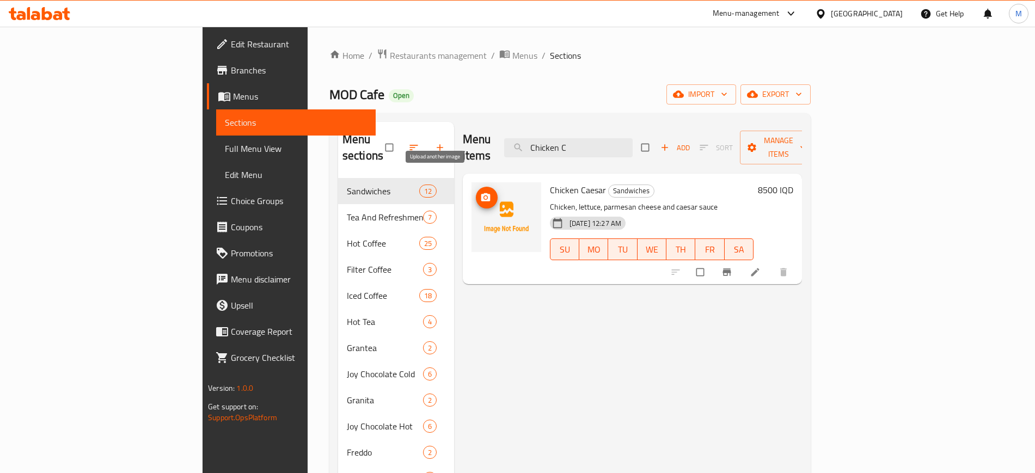
type input "Chicken C"
click at [476, 192] on span "upload picture" at bounding box center [487, 197] width 22 height 11
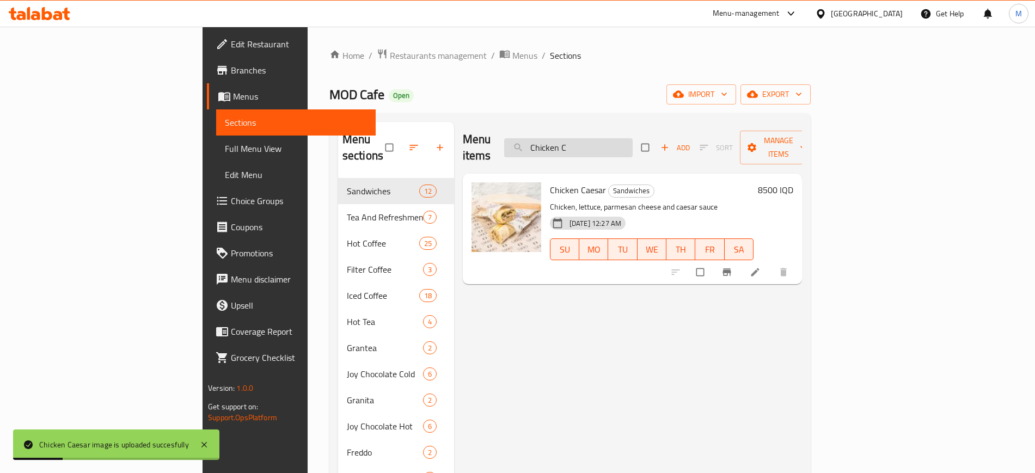
click at [633, 138] on input "Chicken C" at bounding box center [568, 147] width 129 height 19
paste input "Smoked Turkey"
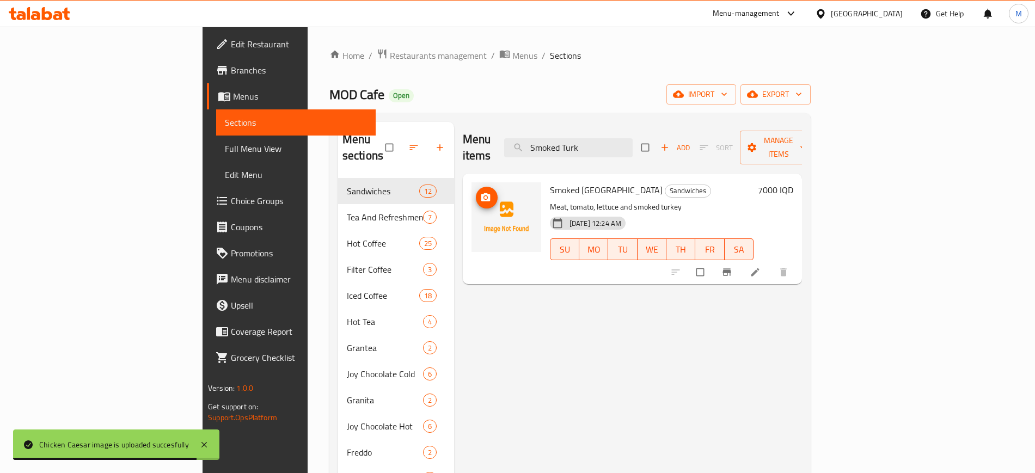
type input "Smoked Turk"
click at [481, 193] on icon "upload picture" at bounding box center [485, 197] width 9 height 8
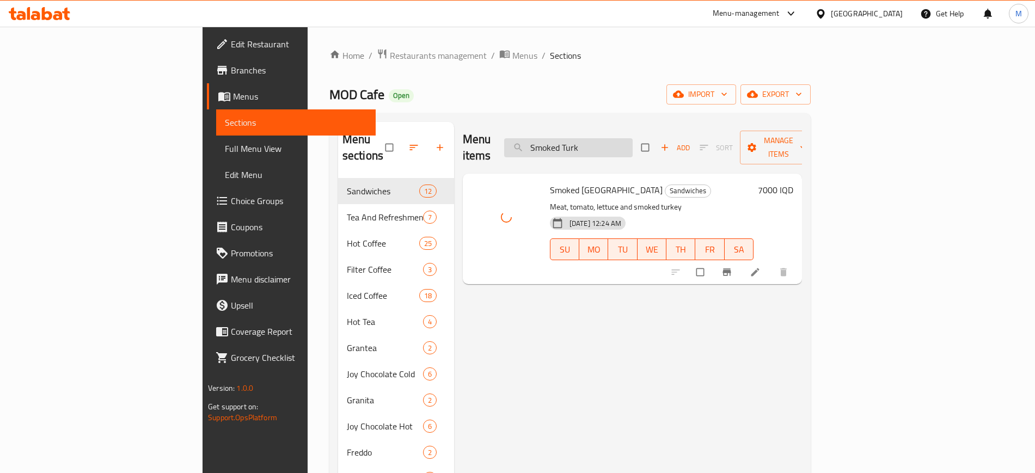
click at [633, 138] on input "Smoked Turk" at bounding box center [568, 147] width 129 height 19
paste input "Caramel Frapp - Medium"
click at [550, 182] on span "Falafel Wrap" at bounding box center [573, 190] width 46 height 16
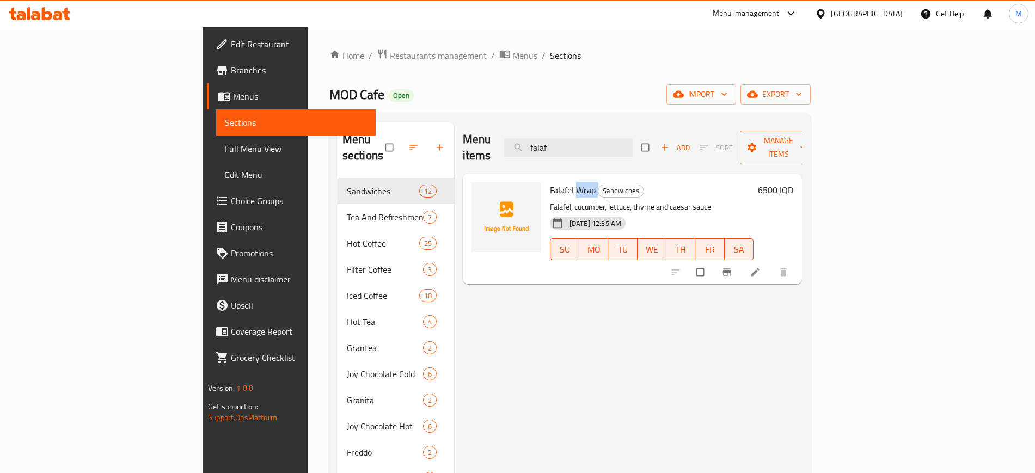
click at [550, 182] on span "Falafel Wrap" at bounding box center [573, 190] width 46 height 16
copy h6 "Falafel Wrap"
click at [480, 192] on icon "upload picture" at bounding box center [485, 197] width 11 height 11
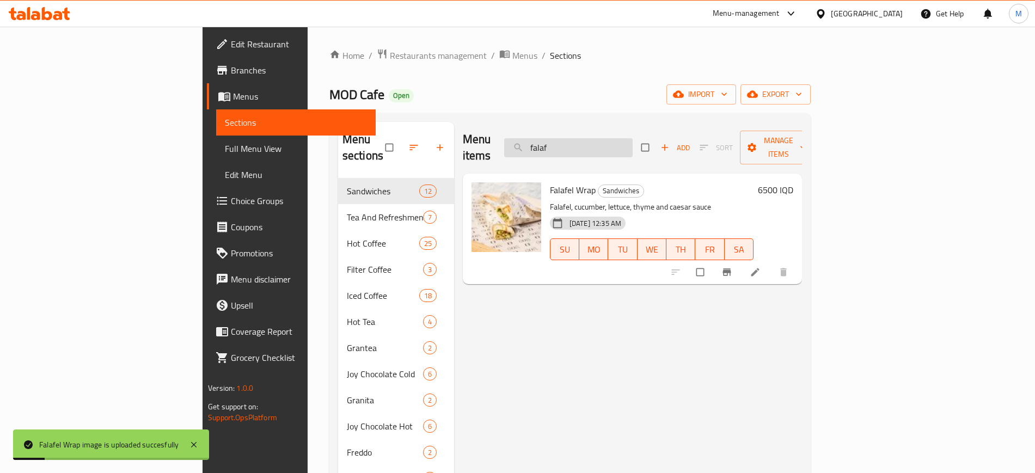
click at [633, 141] on input "falaf" at bounding box center [568, 147] width 129 height 19
paste input "Pesto Avocado"
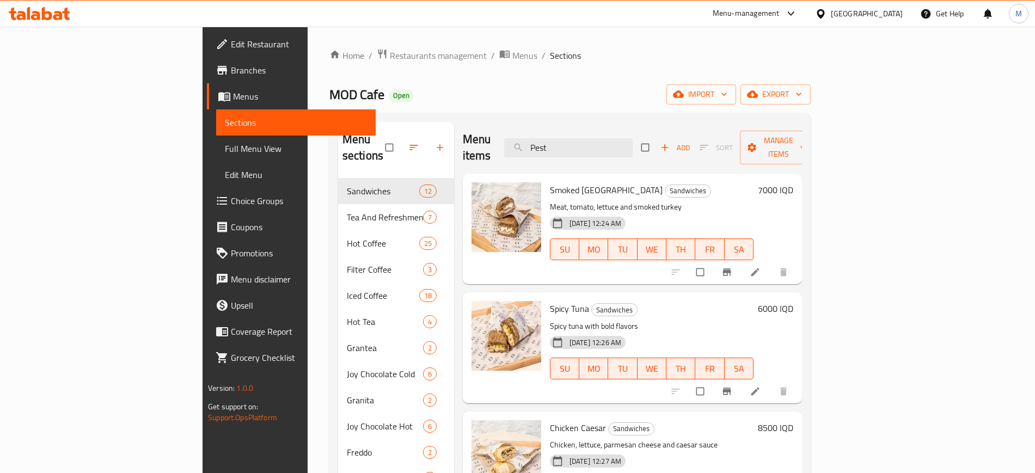
click at [472, 301] on img at bounding box center [507, 336] width 70 height 70
click at [633, 146] on input "Pest" at bounding box center [568, 147] width 129 height 19
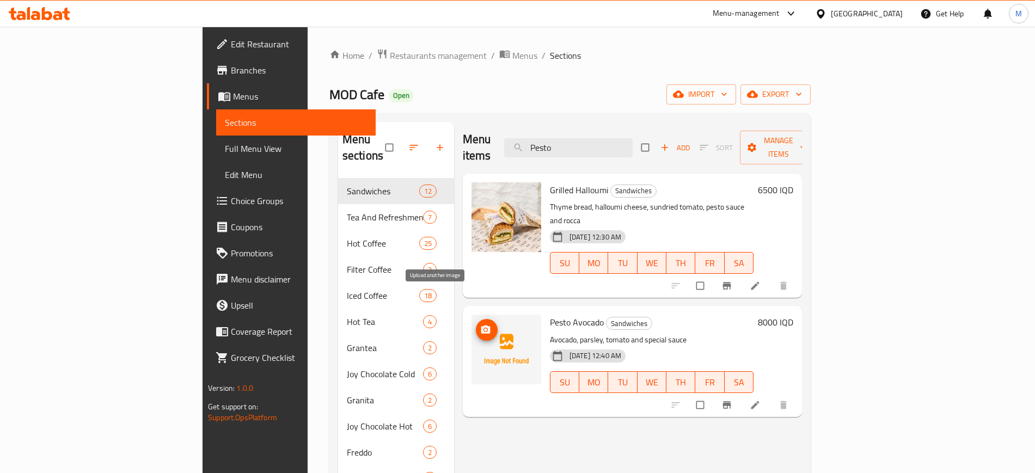
type input "Pesto"
click at [480, 325] on icon "upload picture" at bounding box center [485, 330] width 11 height 11
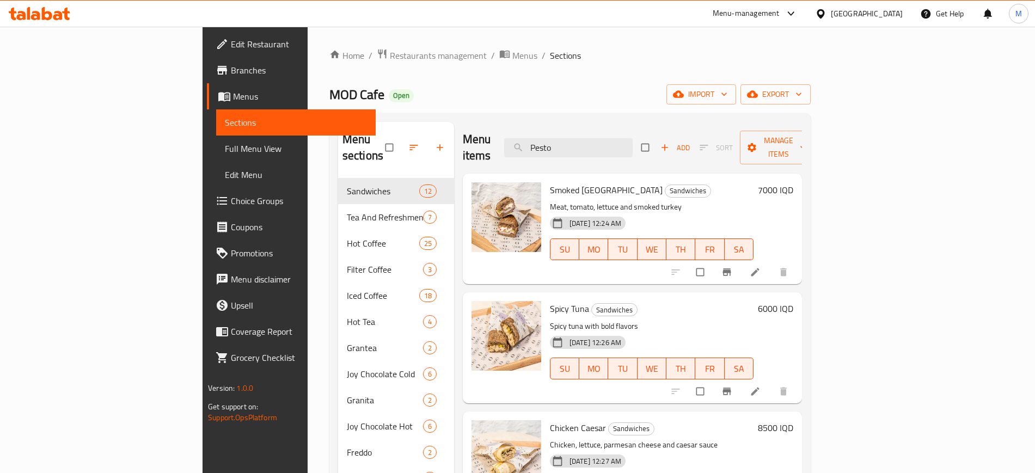
click at [454, 278] on div "Menu items Pesto Add Sort Manage items Smoked Turkey Sandwiches Meat, tomato, l…" at bounding box center [628, 358] width 348 height 473
click at [225, 148] on span "Full Menu View" at bounding box center [296, 148] width 142 height 13
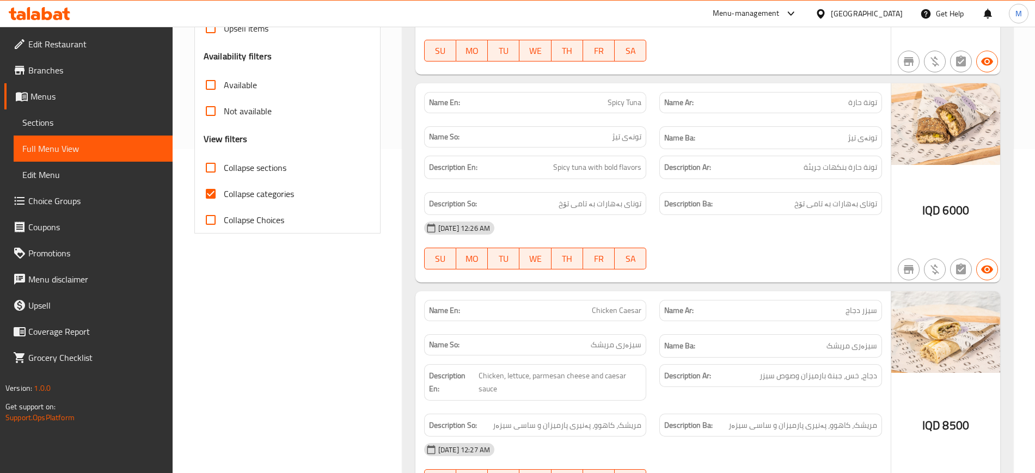
scroll to position [326, 0]
click at [248, 170] on span "Collapse sections" at bounding box center [255, 166] width 63 height 13
click at [224, 170] on input "Collapse sections" at bounding box center [211, 166] width 26 height 26
checkbox input "true"
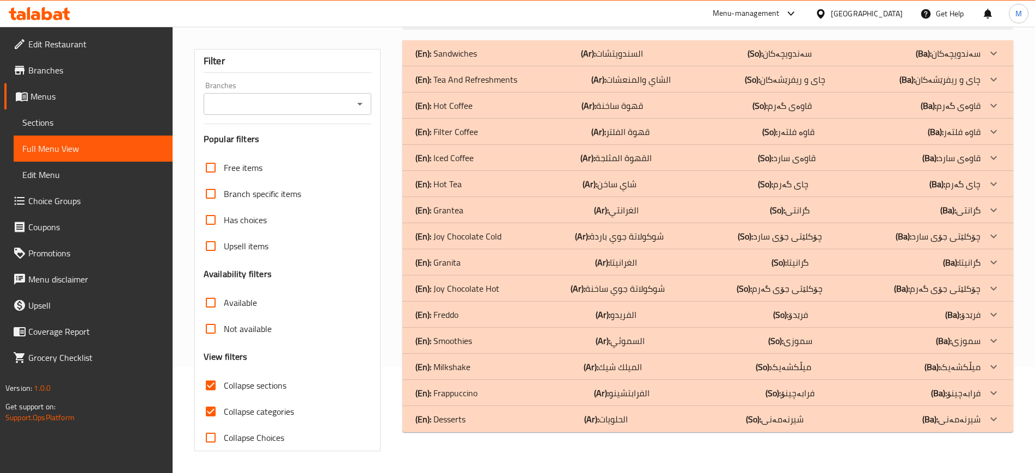
scroll to position [0, 0]
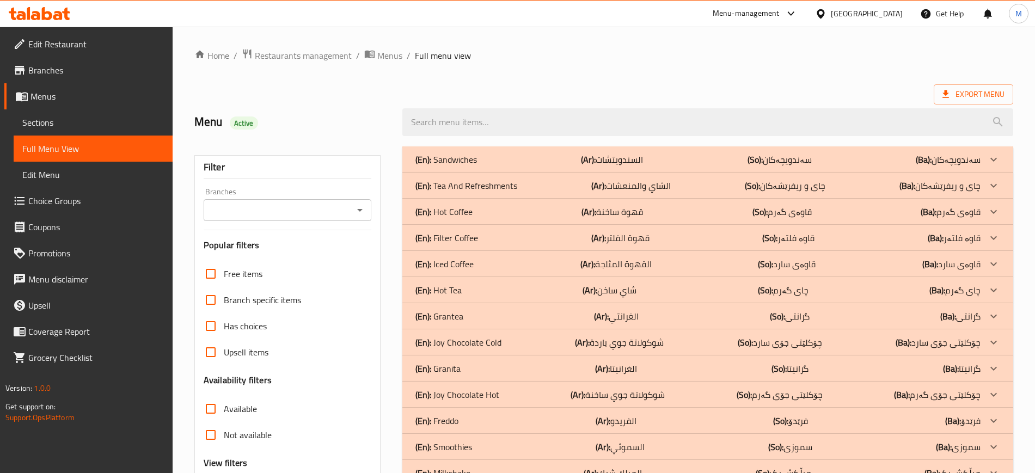
click at [526, 157] on div "(En): Sandwiches (Ar): السندويتشات (So): سەندویچەکان (Ba): سەندویچەکان" at bounding box center [698, 159] width 565 height 13
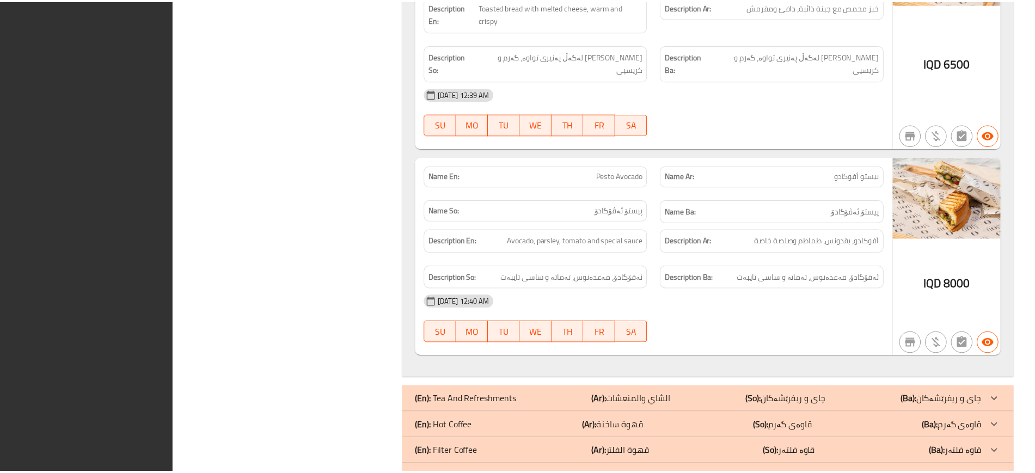
scroll to position [2782, 0]
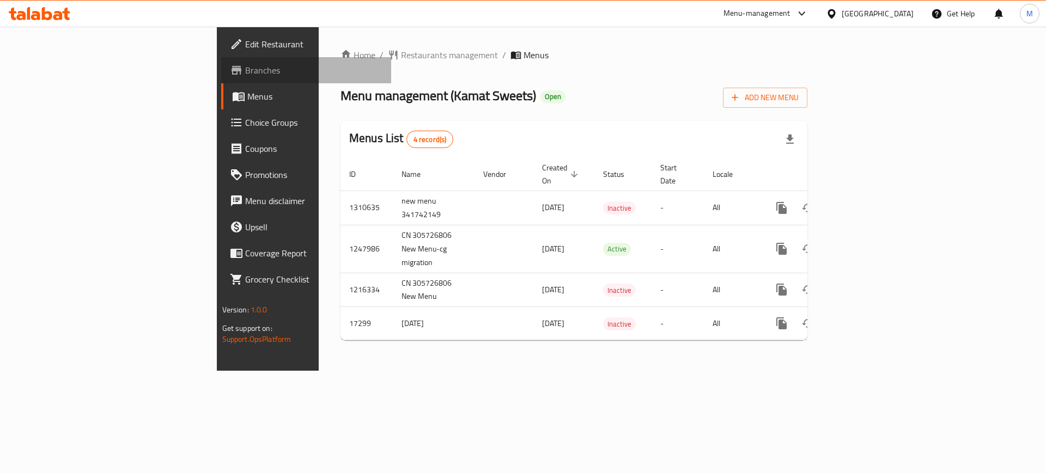
click at [245, 70] on span "Branches" at bounding box center [314, 70] width 138 height 13
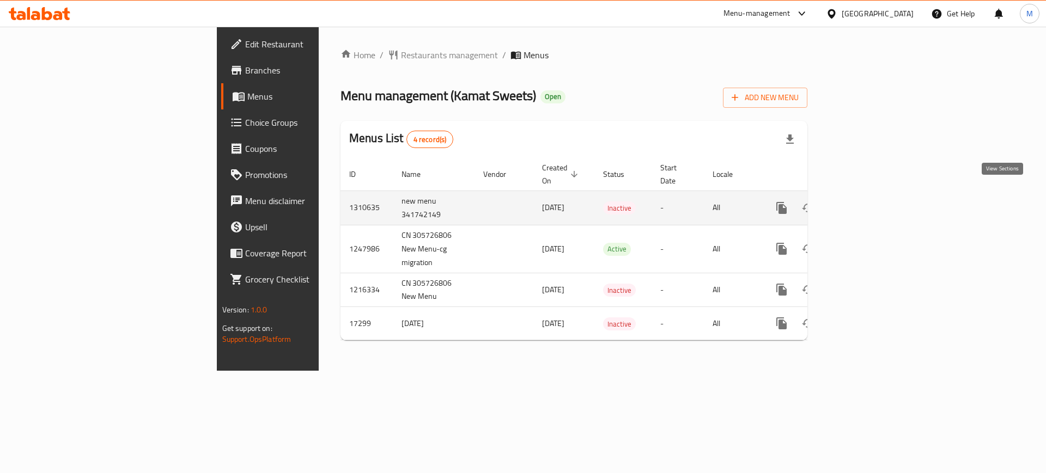
click at [867, 202] on icon "enhanced table" at bounding box center [859, 208] width 13 height 13
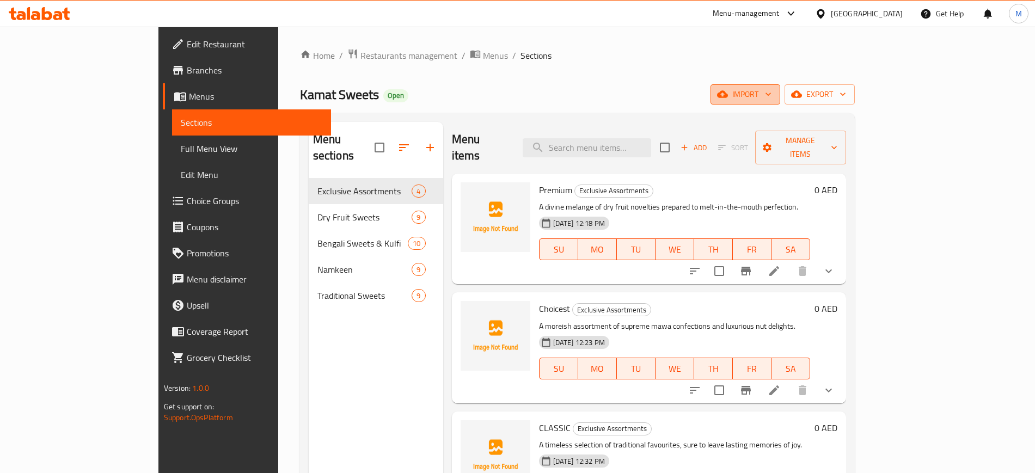
click at [728, 92] on icon "button" at bounding box center [722, 94] width 11 height 11
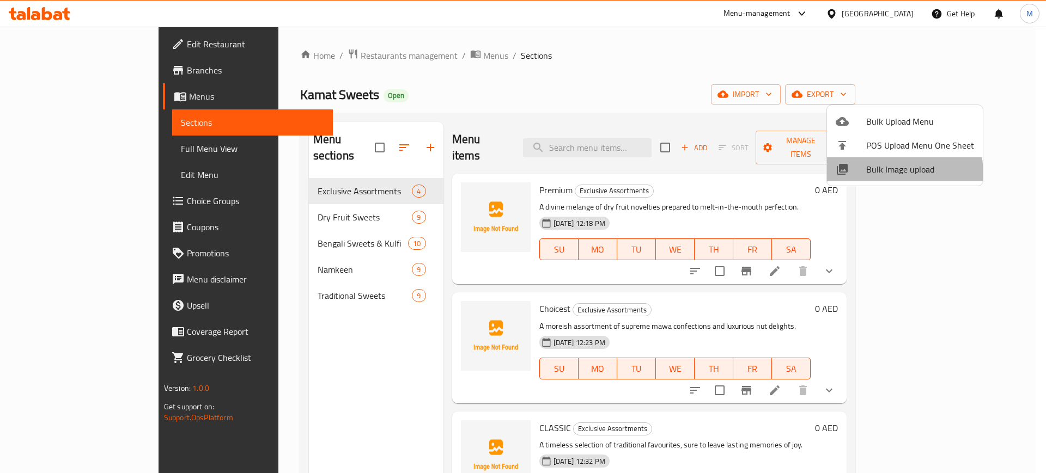
click at [889, 174] on span "Bulk Image upload" at bounding box center [920, 169] width 108 height 13
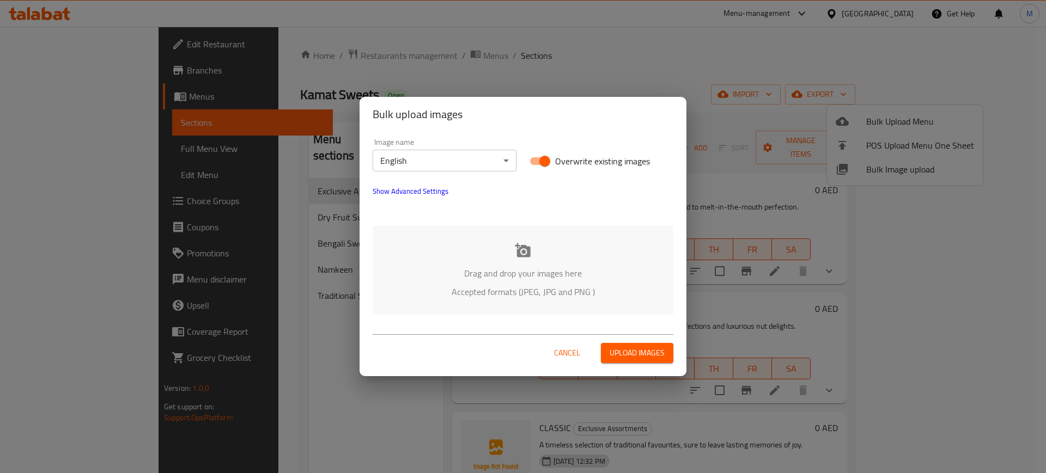
click at [632, 239] on div "Drag and drop your images here Accepted formats (JPEG, JPG and PNG )" at bounding box center [523, 270] width 301 height 89
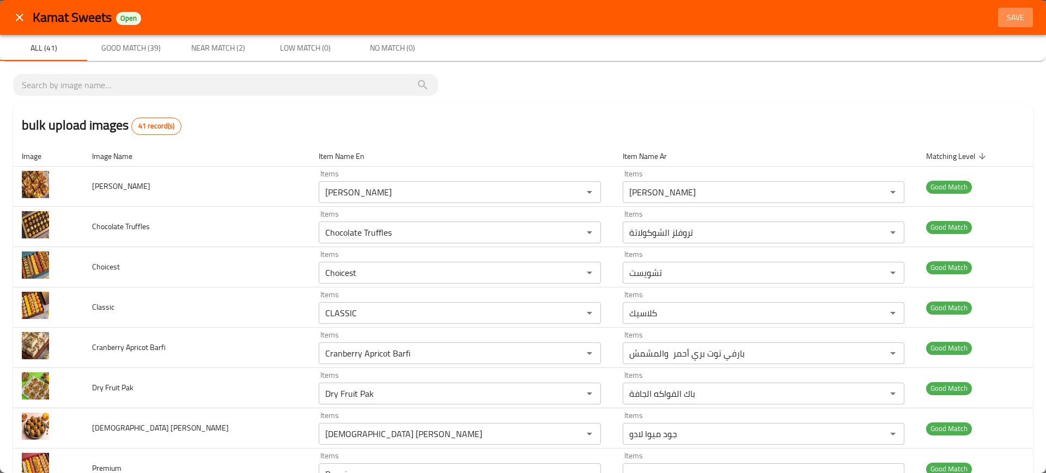
click at [1002, 17] on span "Save" at bounding box center [1015, 18] width 26 height 14
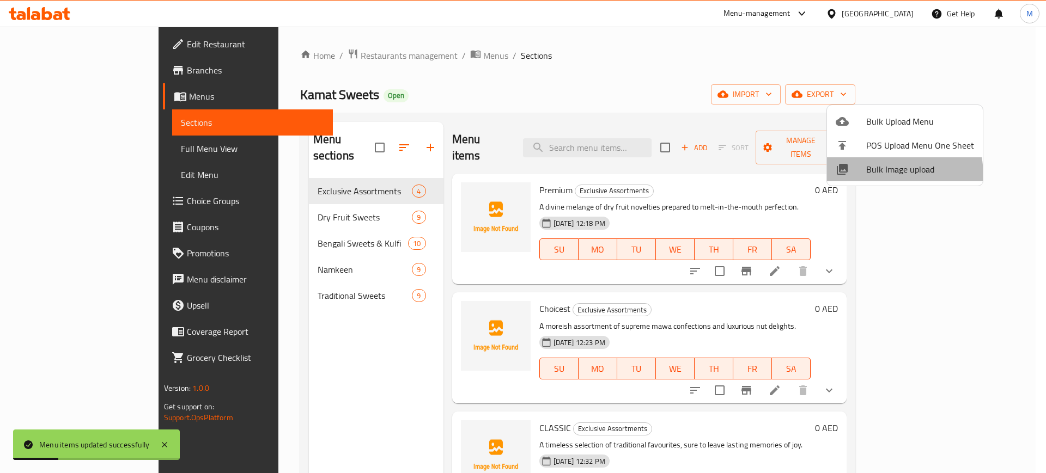
click at [880, 175] on span "Bulk Image upload" at bounding box center [920, 169] width 108 height 13
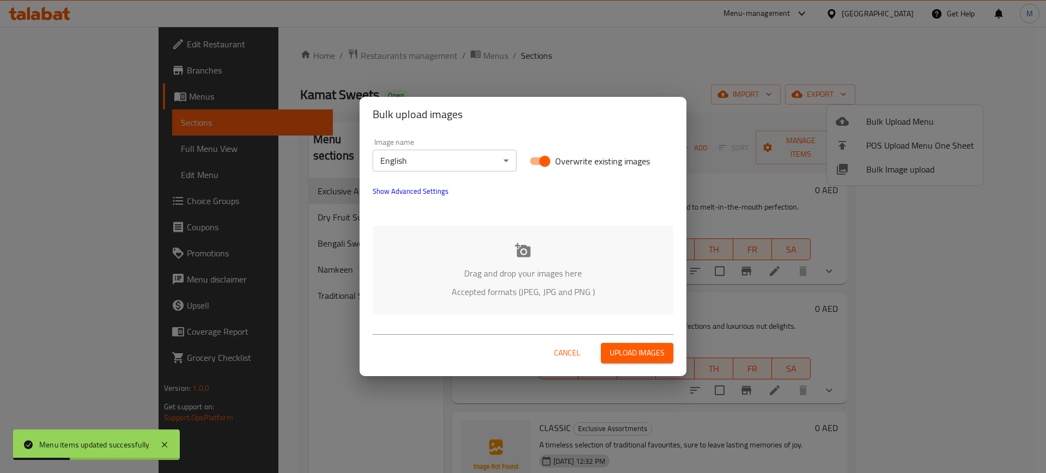
click at [630, 252] on div "Drag and drop your images here Accepted formats (JPEG, JPG and PNG )" at bounding box center [523, 270] width 301 height 89
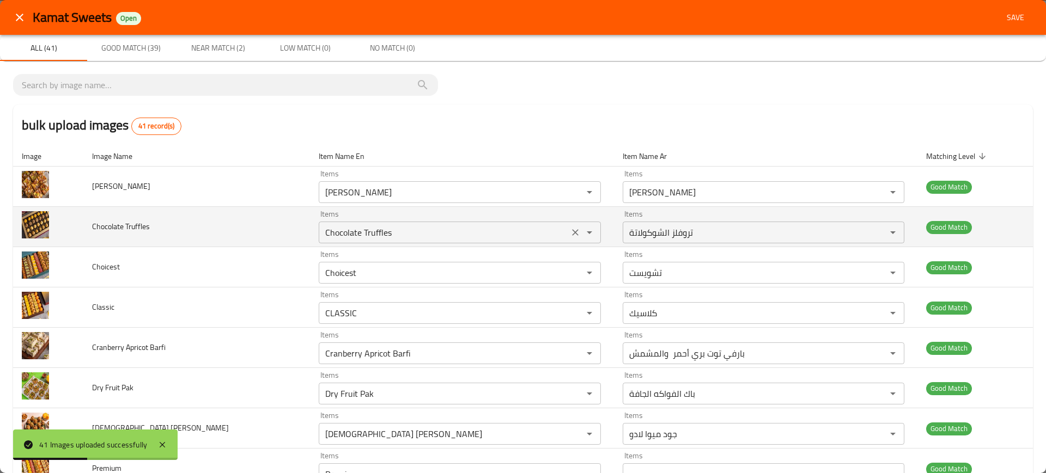
scroll to position [554, 0]
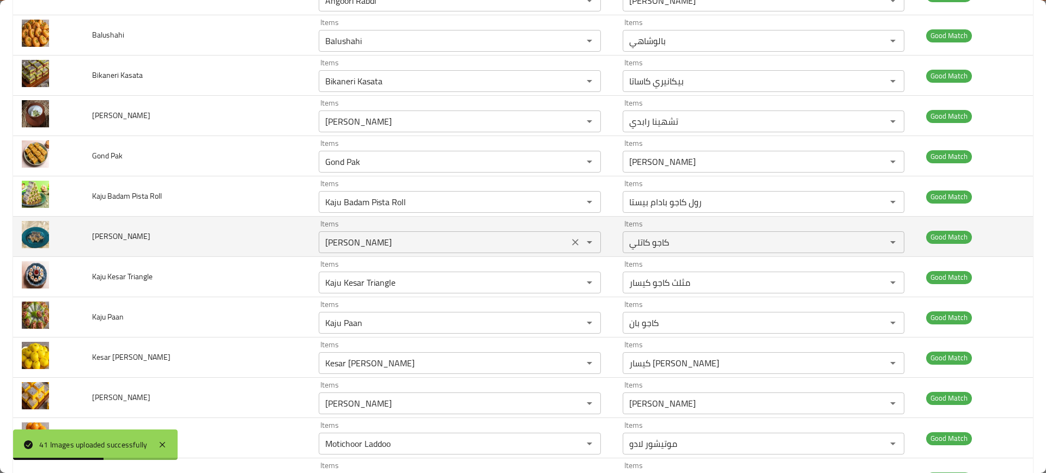
click at [374, 238] on Katli "[PERSON_NAME]" at bounding box center [443, 242] width 243 height 15
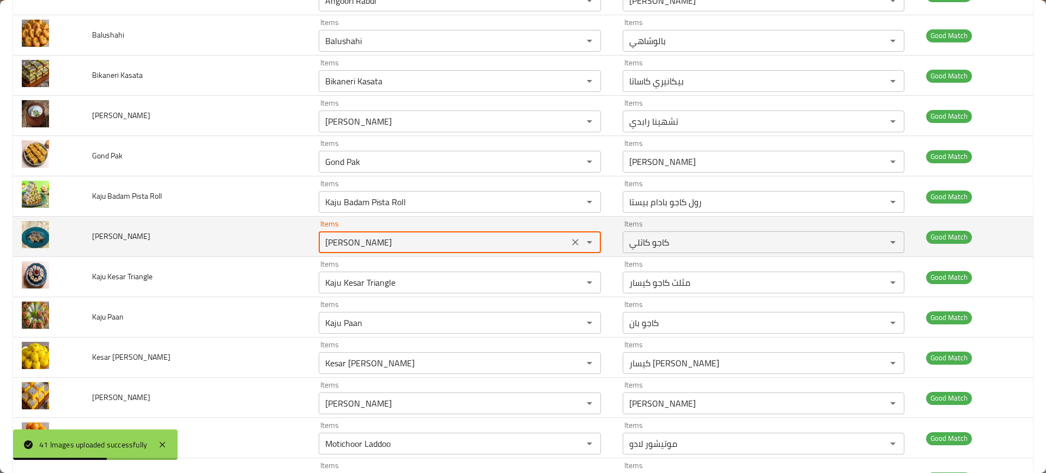
click at [374, 238] on Katli "[PERSON_NAME]" at bounding box center [443, 242] width 243 height 15
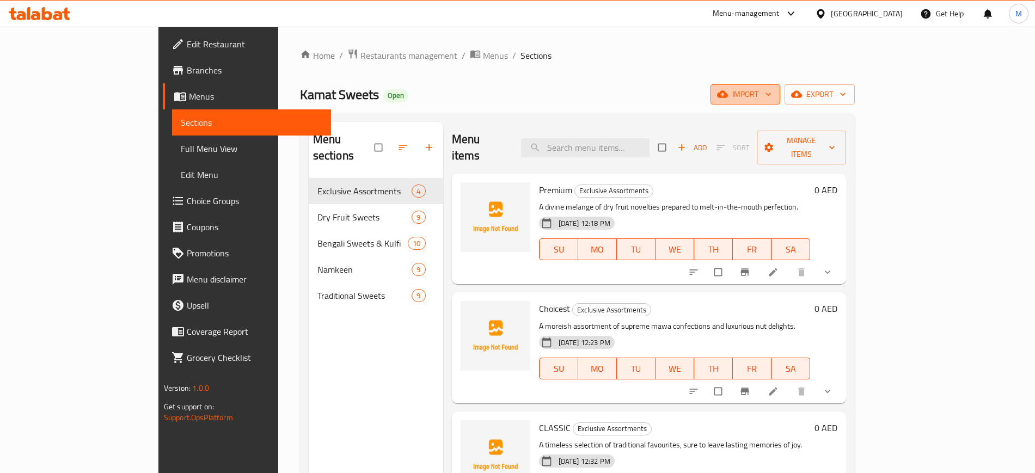
click at [772, 92] on span "import" at bounding box center [746, 95] width 52 height 14
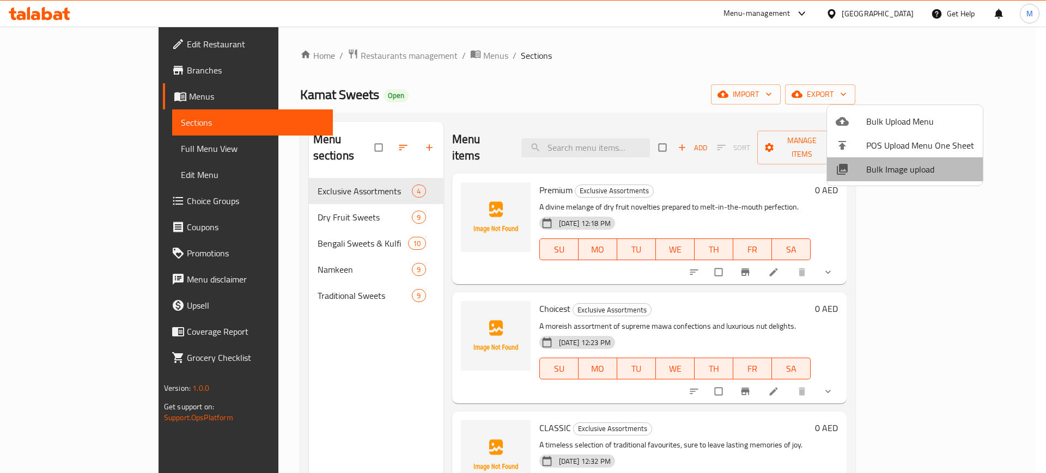
click at [911, 178] on li "Bulk Image upload" at bounding box center [905, 169] width 156 height 24
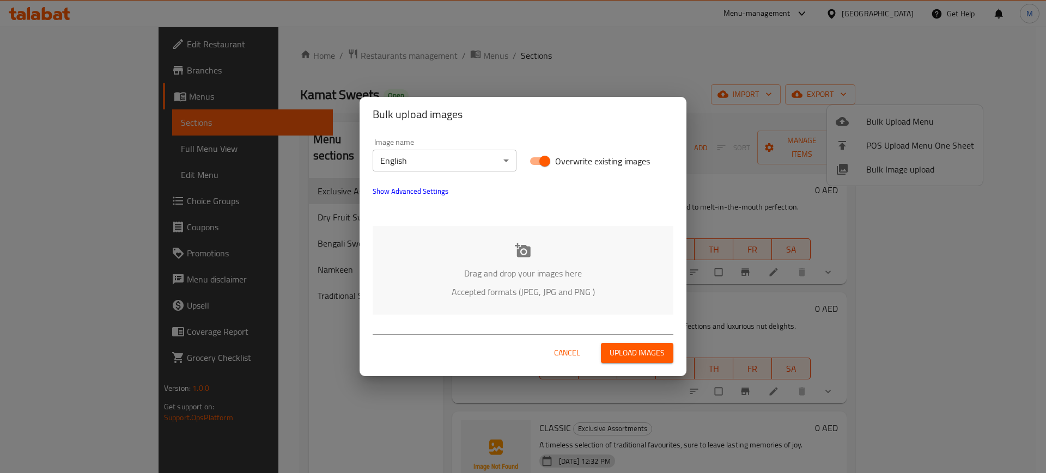
click at [575, 260] on div "Drag and drop your images here Accepted formats (JPEG, JPG and PNG )" at bounding box center [523, 270] width 301 height 89
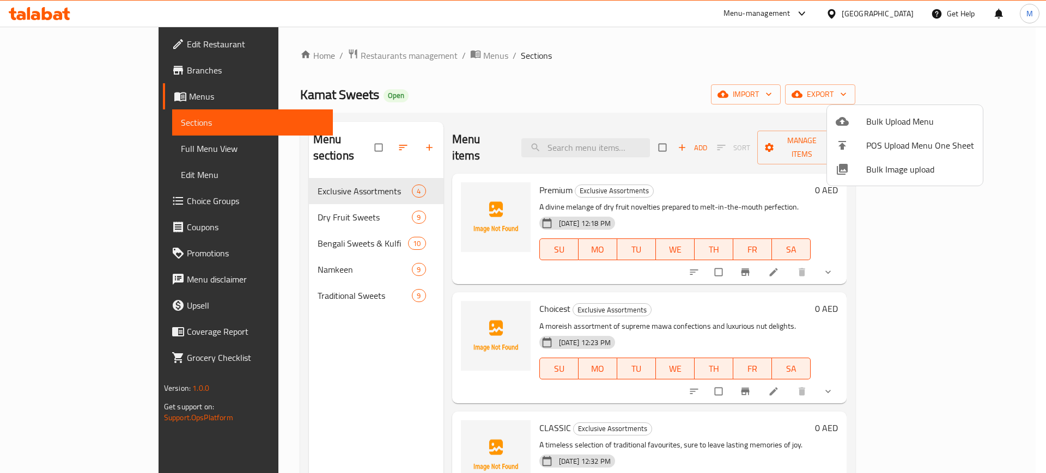
click at [100, 141] on div at bounding box center [523, 236] width 1046 height 473
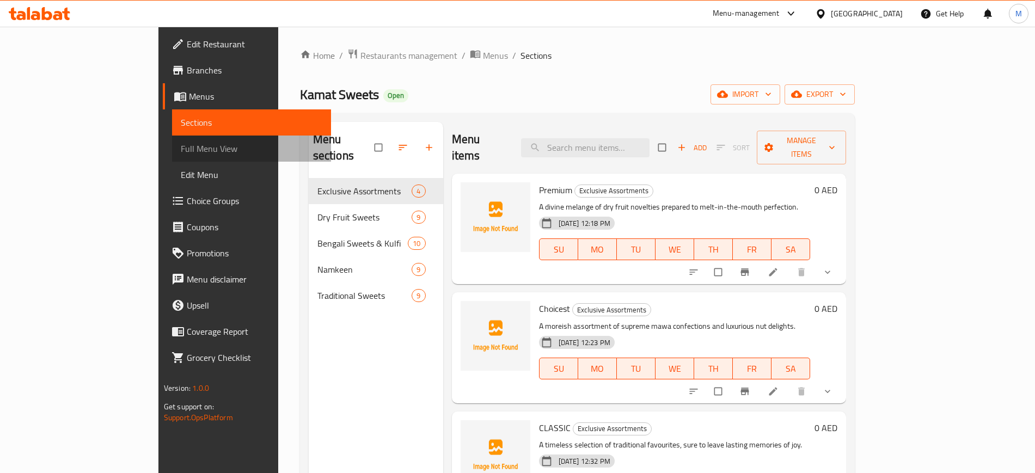
click at [172, 141] on link "Full Menu View" at bounding box center [251, 149] width 159 height 26
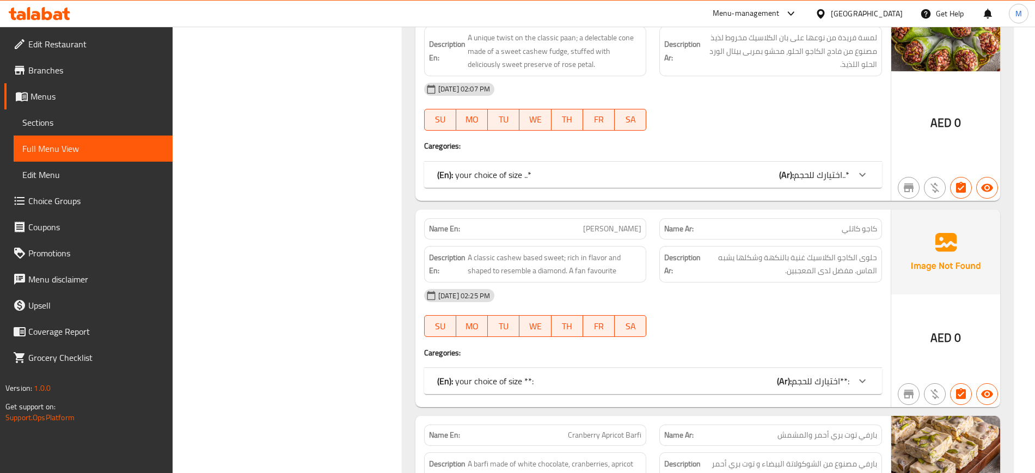
scroll to position [1922, 0]
click at [623, 228] on span "[PERSON_NAME]" at bounding box center [612, 229] width 58 height 11
copy span "[PERSON_NAME]"
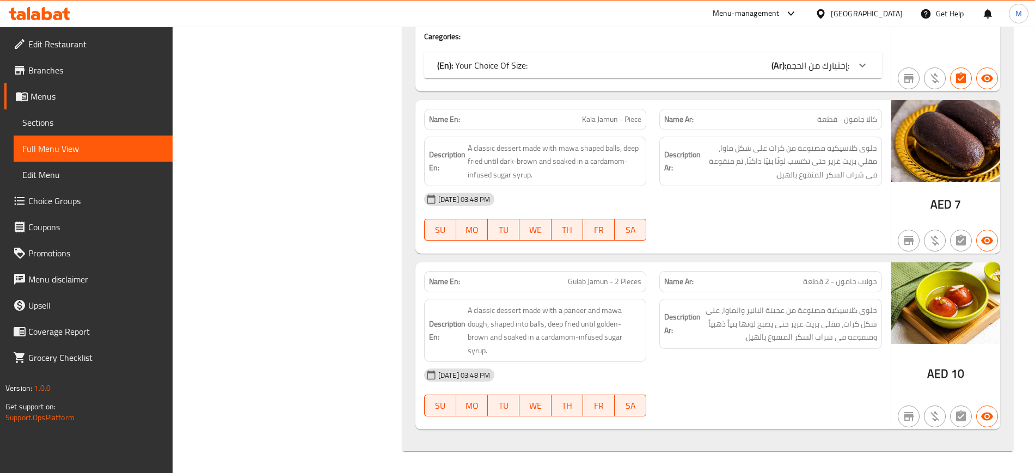
scroll to position [8052, 0]
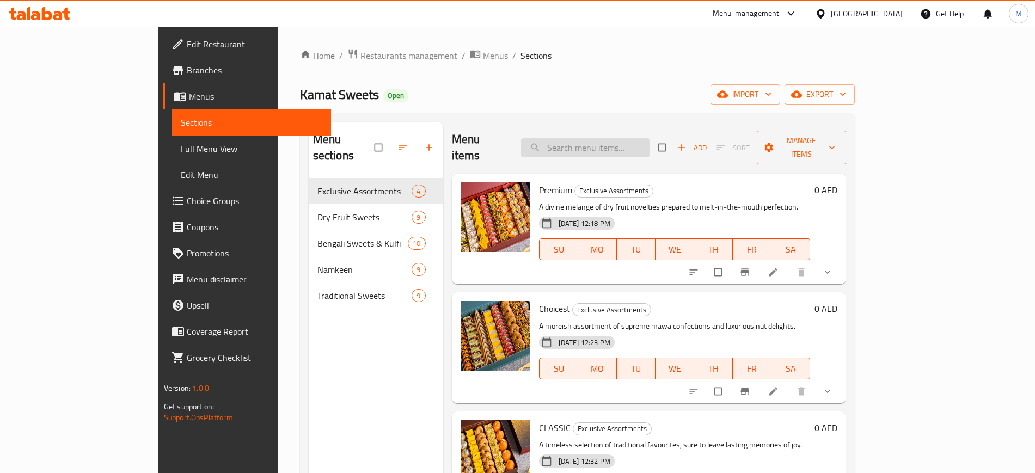
click at [607, 138] on input "search" at bounding box center [585, 147] width 129 height 19
paste input "[PERSON_NAME]"
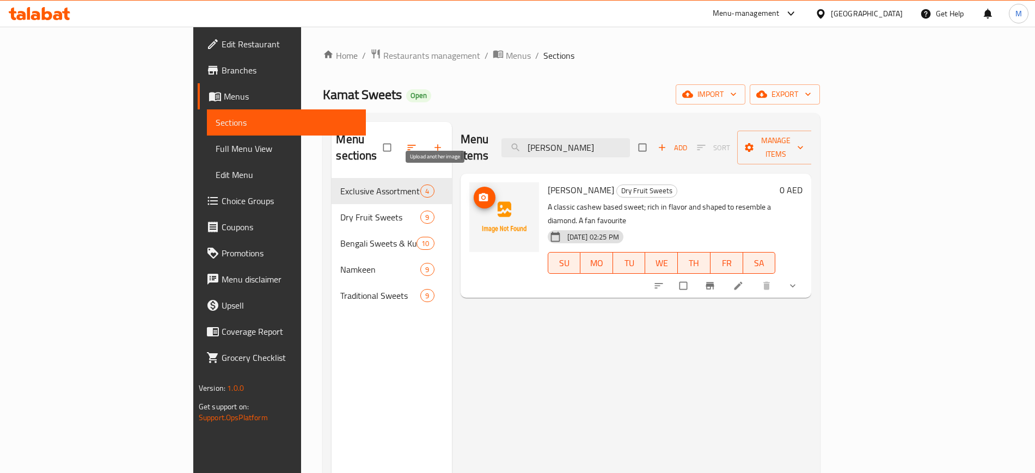
type input "[PERSON_NAME]"
click at [478, 192] on icon "upload picture" at bounding box center [483, 197] width 11 height 11
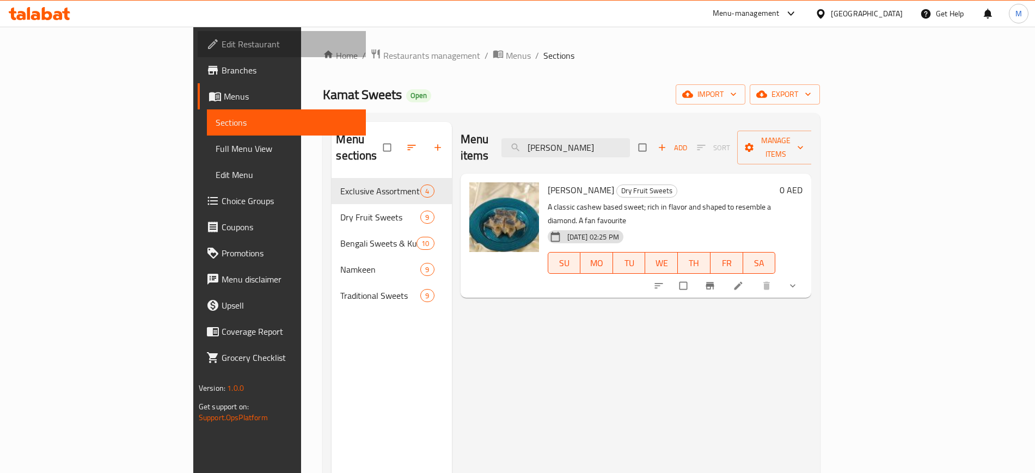
click at [222, 46] on span "Edit Restaurant" at bounding box center [290, 44] width 136 height 13
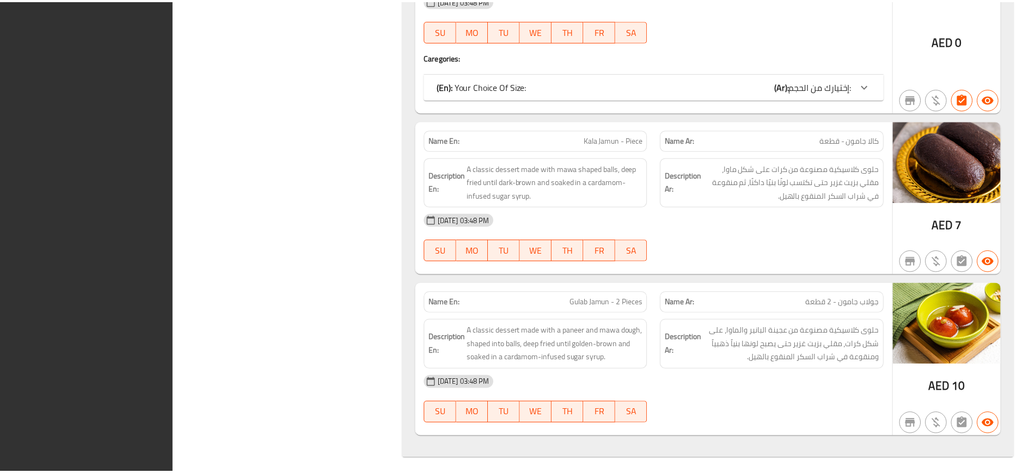
scroll to position [8013, 0]
